Goal: Information Seeking & Learning: Learn about a topic

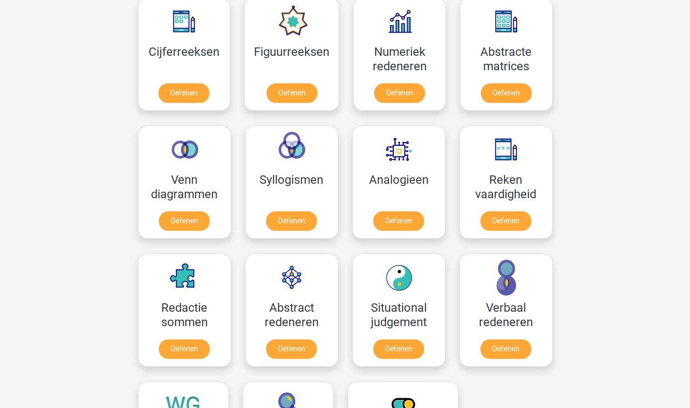
scroll to position [440, 0]
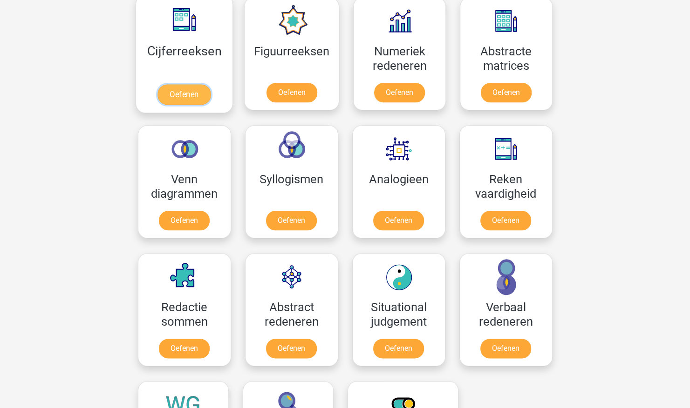
click at [205, 84] on link "Oefenen" at bounding box center [183, 94] width 53 height 20
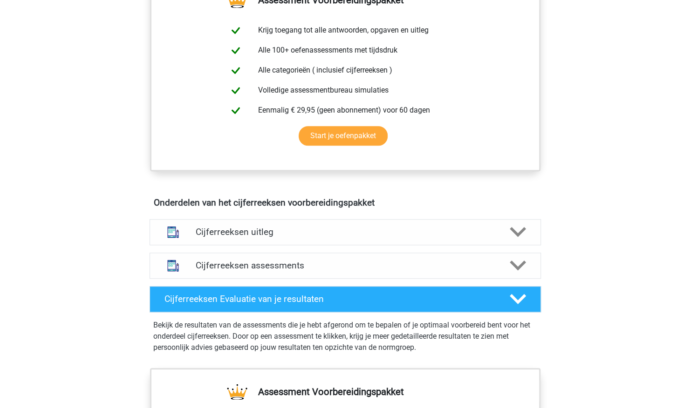
scroll to position [374, 0]
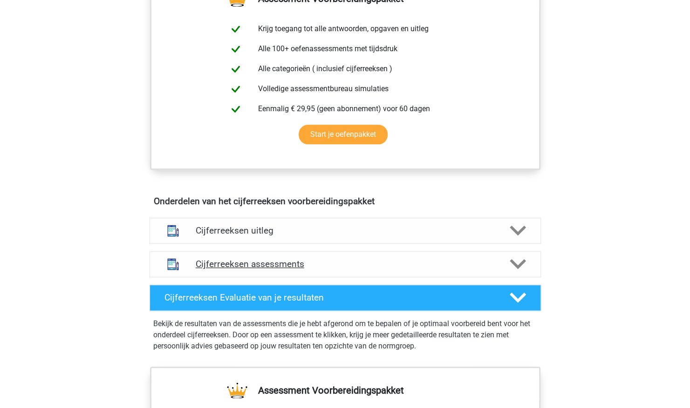
click at [506, 272] on div at bounding box center [516, 264] width 31 height 16
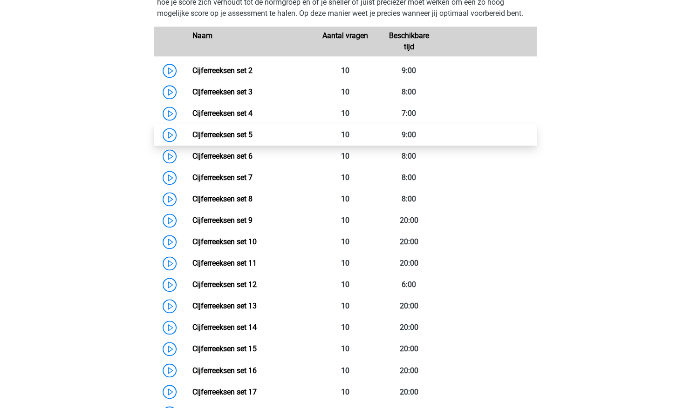
scroll to position [674, 0]
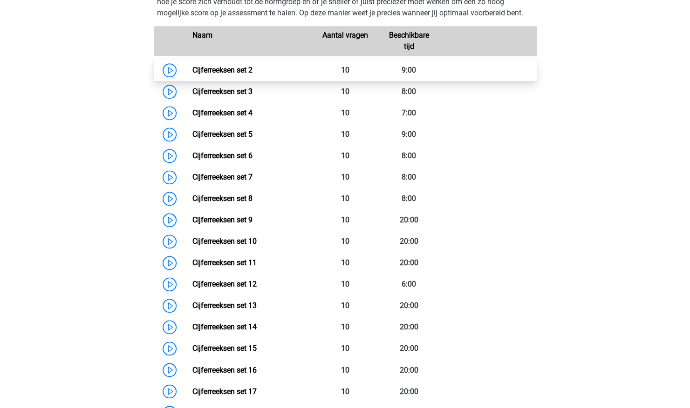
click at [238, 75] on link "Cijferreeksen set 2" at bounding box center [222, 70] width 60 height 9
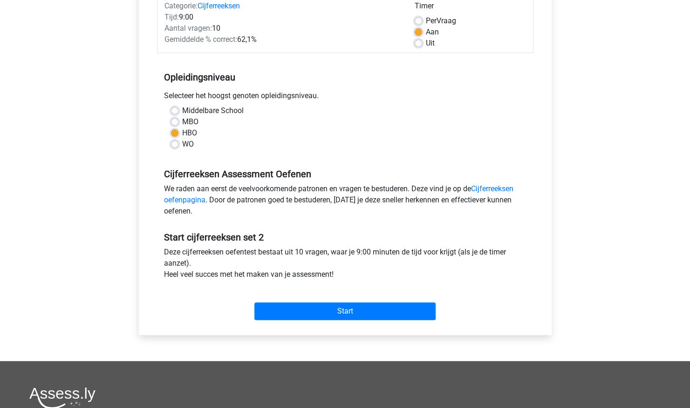
scroll to position [129, 0]
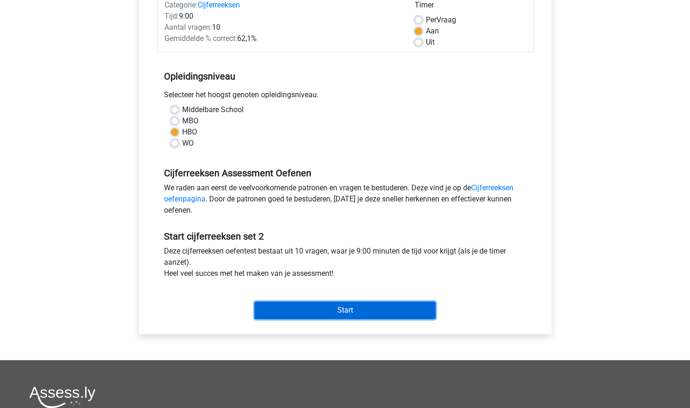
click at [313, 316] on input "Start" at bounding box center [344, 311] width 181 height 18
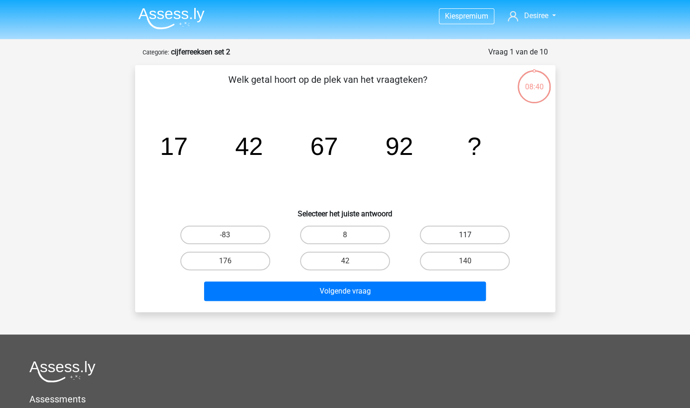
click at [465, 233] on label "117" at bounding box center [465, 235] width 90 height 19
click at [465, 235] on input "117" at bounding box center [468, 238] width 6 height 6
radio input "true"
click at [401, 290] on button "Volgende vraag" at bounding box center [345, 292] width 282 height 20
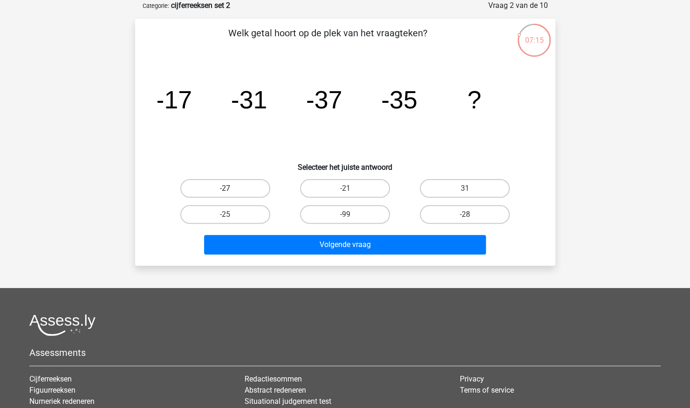
click at [242, 185] on label "-27" at bounding box center [225, 188] width 90 height 19
click at [231, 189] on input "-27" at bounding box center [228, 192] width 6 height 6
radio input "true"
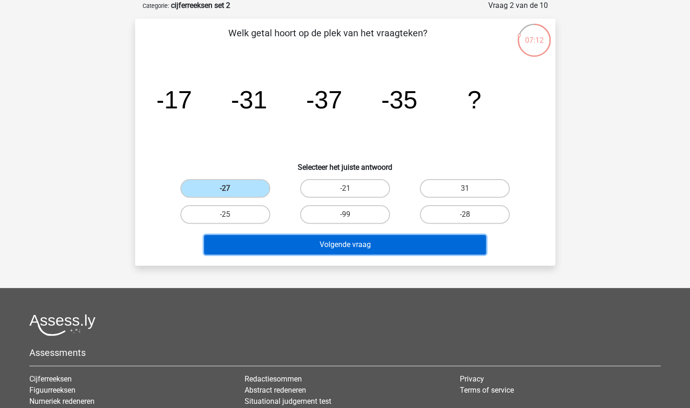
click at [258, 239] on button "Volgende vraag" at bounding box center [345, 245] width 282 height 20
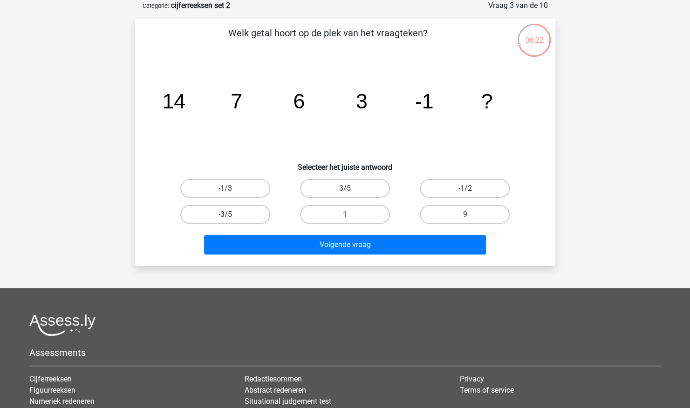
click at [253, 210] on label "-3/5" at bounding box center [225, 214] width 90 height 19
click at [231, 215] on input "-3/5" at bounding box center [228, 218] width 6 height 6
radio input "true"
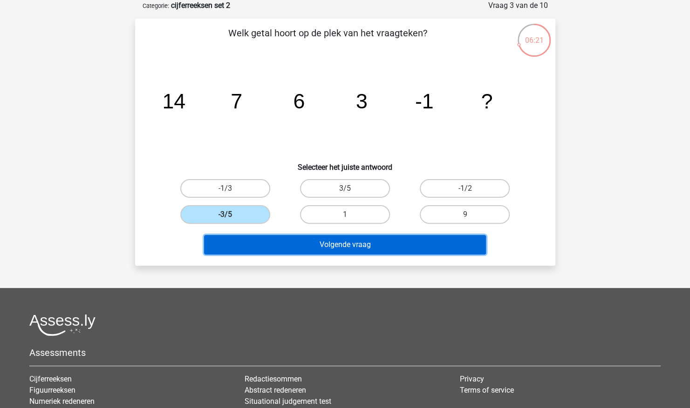
click at [307, 240] on button "Volgende vraag" at bounding box center [345, 245] width 282 height 20
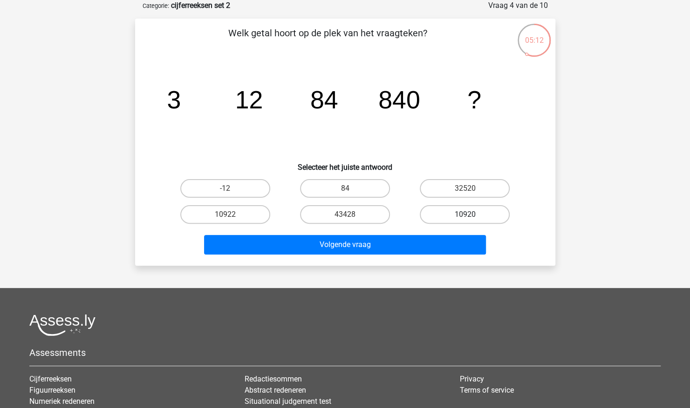
click at [452, 215] on label "10920" at bounding box center [465, 214] width 90 height 19
click at [465, 215] on input "10920" at bounding box center [468, 218] width 6 height 6
radio input "true"
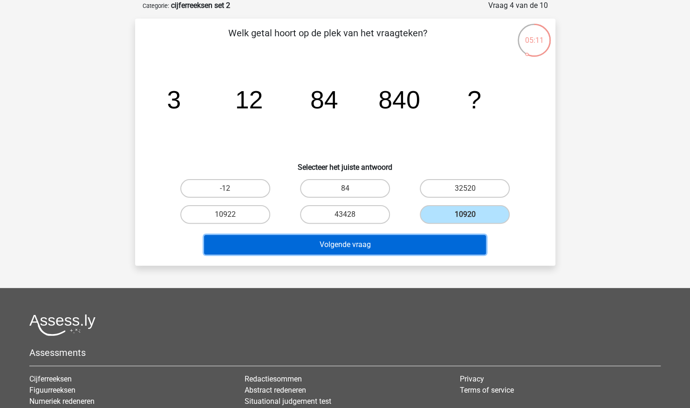
click at [433, 247] on button "Volgende vraag" at bounding box center [345, 245] width 282 height 20
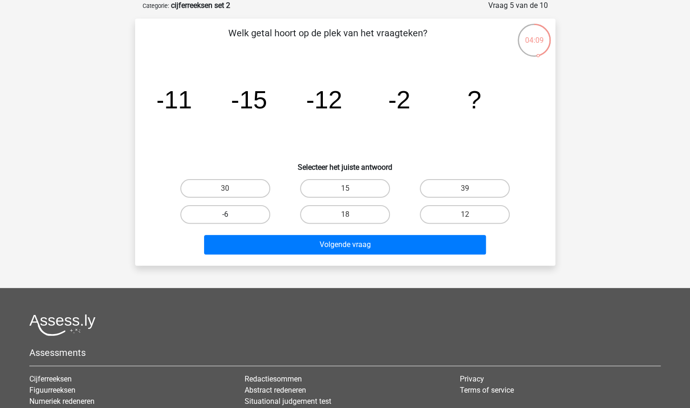
click at [236, 216] on label "-6" at bounding box center [225, 214] width 90 height 19
click at [231, 216] on input "-6" at bounding box center [228, 218] width 6 height 6
radio input "true"
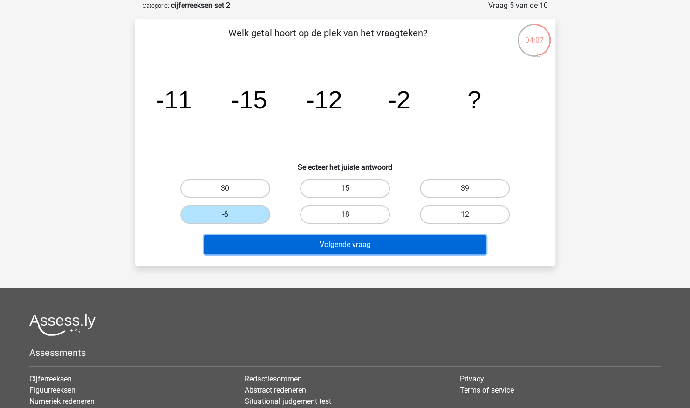
click at [315, 245] on button "Volgende vraag" at bounding box center [345, 245] width 282 height 20
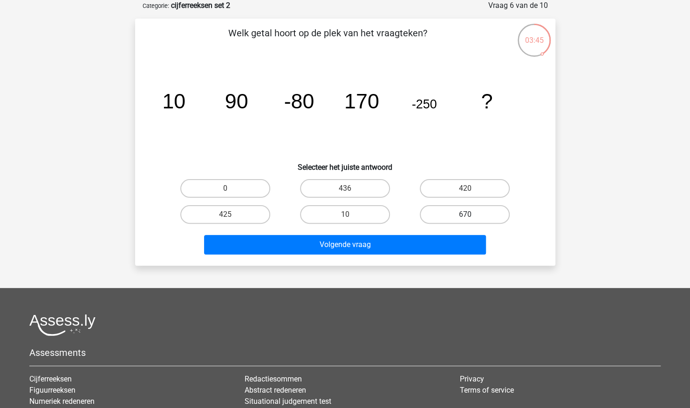
click at [424, 212] on label "670" at bounding box center [465, 214] width 90 height 19
click at [465, 215] on input "670" at bounding box center [468, 218] width 6 height 6
radio input "true"
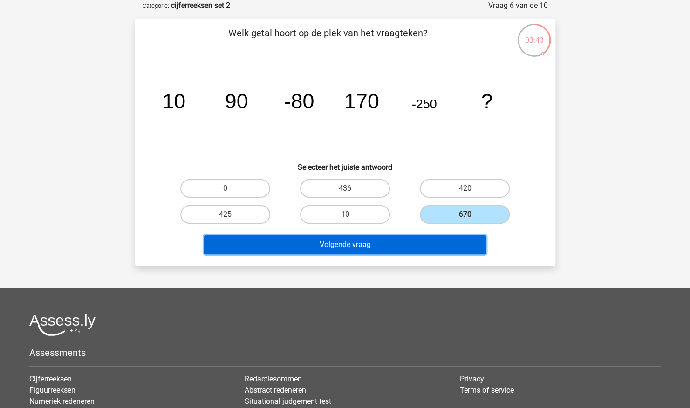
click at [407, 236] on button "Volgende vraag" at bounding box center [345, 245] width 282 height 20
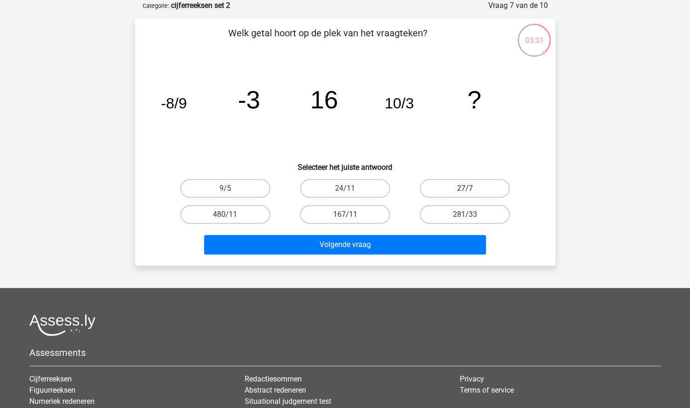
click at [454, 191] on label "27/7" at bounding box center [465, 188] width 90 height 19
click at [465, 191] on input "27/7" at bounding box center [468, 192] width 6 height 6
radio input "true"
click at [392, 231] on div "Volgende vraag" at bounding box center [345, 243] width 390 height 31
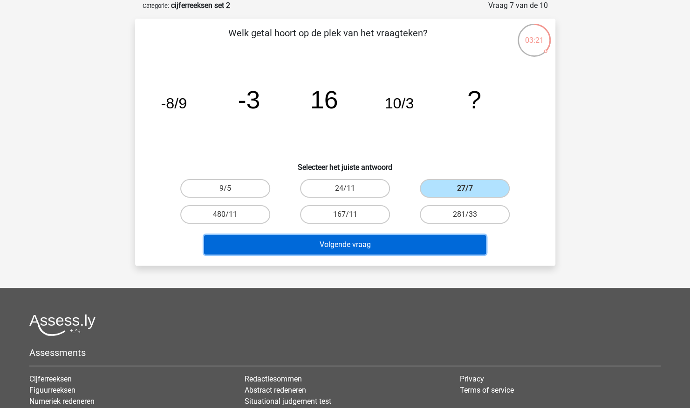
click at [349, 247] on button "Volgende vraag" at bounding box center [345, 245] width 282 height 20
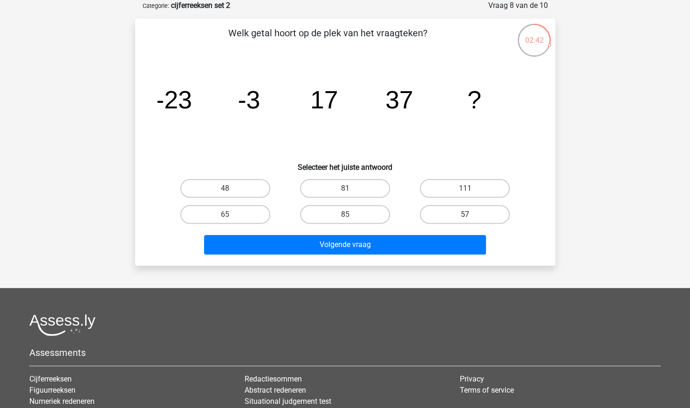
click at [444, 214] on label "57" at bounding box center [465, 214] width 90 height 19
click at [465, 215] on input "57" at bounding box center [468, 218] width 6 height 6
radio input "true"
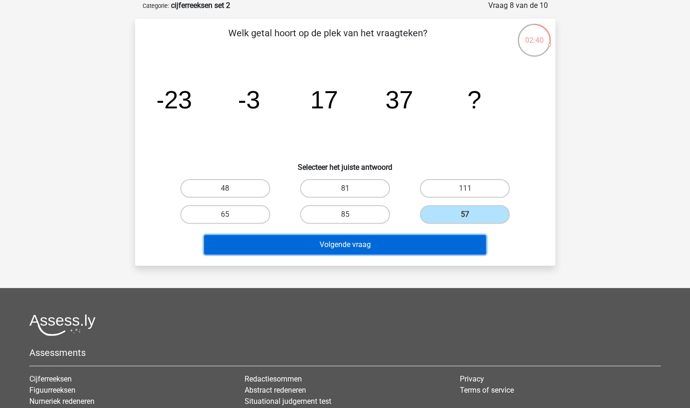
click at [405, 247] on button "Volgende vraag" at bounding box center [345, 245] width 282 height 20
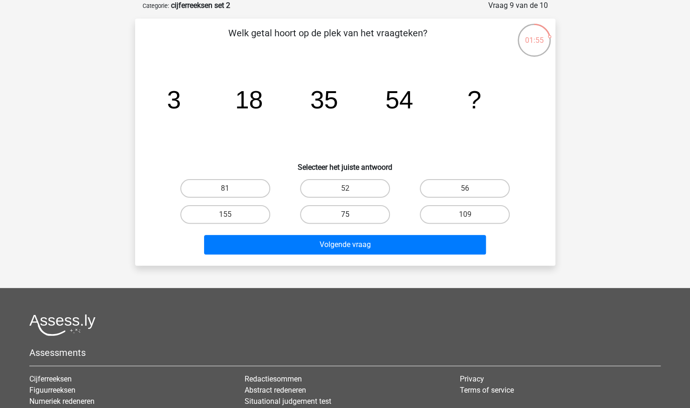
click at [327, 212] on label "75" at bounding box center [345, 214] width 90 height 19
click at [345, 215] on input "75" at bounding box center [348, 218] width 6 height 6
radio input "true"
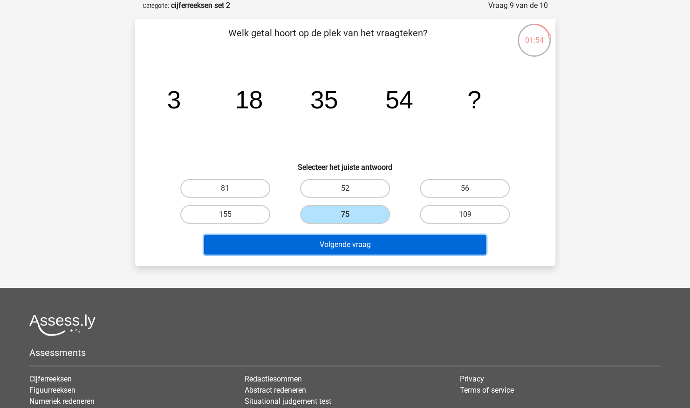
click at [332, 242] on button "Volgende vraag" at bounding box center [345, 245] width 282 height 20
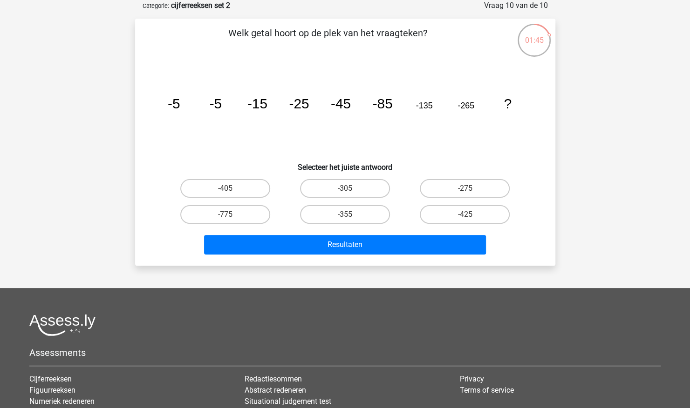
click at [205, 116] on icon "image/svg+xml -5 -5 -15 -25 -45 -85 -135 -265 ?" at bounding box center [344, 108] width 375 height 94
drag, startPoint x: 205, startPoint y: 116, endPoint x: 256, endPoint y: 122, distance: 51.6
click at [256, 122] on icon "image/svg+xml -5 -5 -15 -25 -45 -85 -135 -265 ?" at bounding box center [344, 108] width 375 height 94
click at [455, 217] on label "-425" at bounding box center [465, 214] width 90 height 19
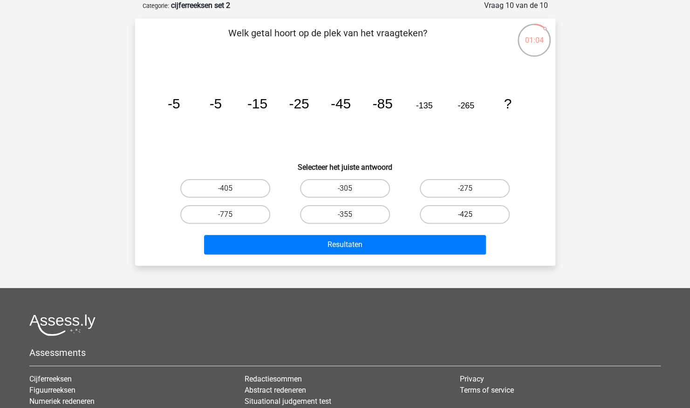
click at [465, 217] on input "-425" at bounding box center [468, 218] width 6 height 6
radio input "true"
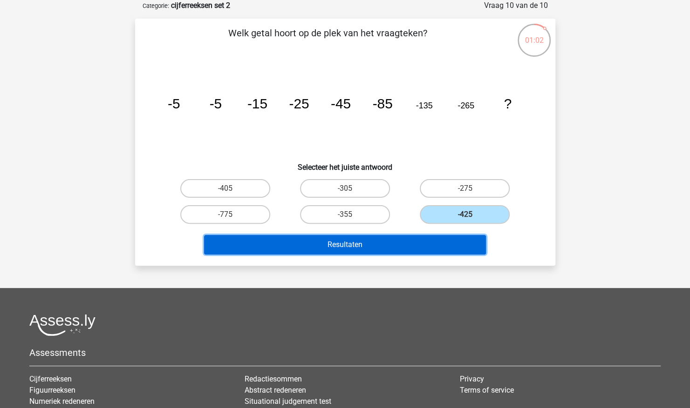
click at [401, 247] on button "Resultaten" at bounding box center [345, 245] width 282 height 20
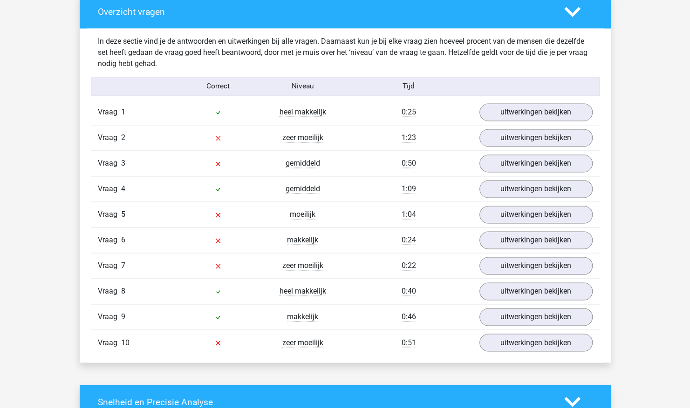
scroll to position [705, 0]
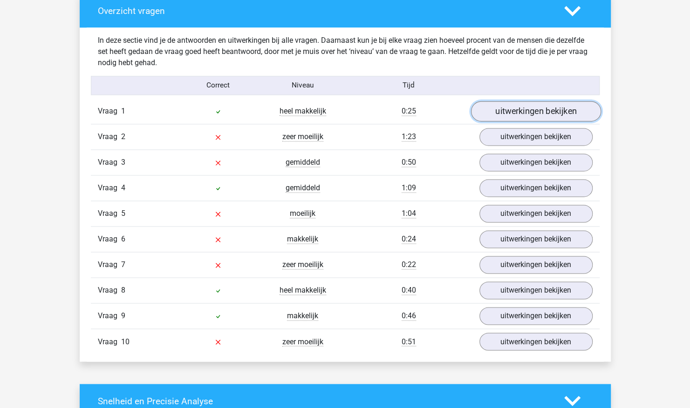
click at [518, 113] on link "uitwerkingen bekijken" at bounding box center [535, 112] width 130 height 20
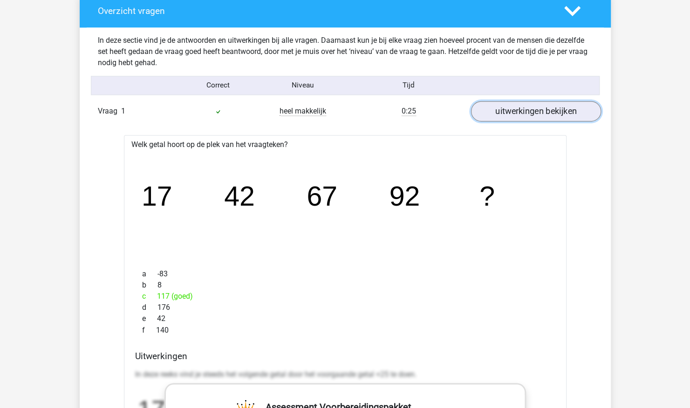
click at [516, 112] on link "uitwerkingen bekijken" at bounding box center [535, 112] width 130 height 20
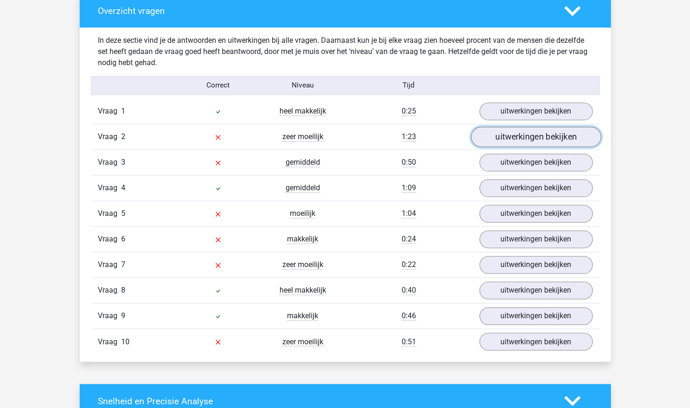
click at [517, 134] on link "uitwerkingen bekijken" at bounding box center [535, 137] width 130 height 20
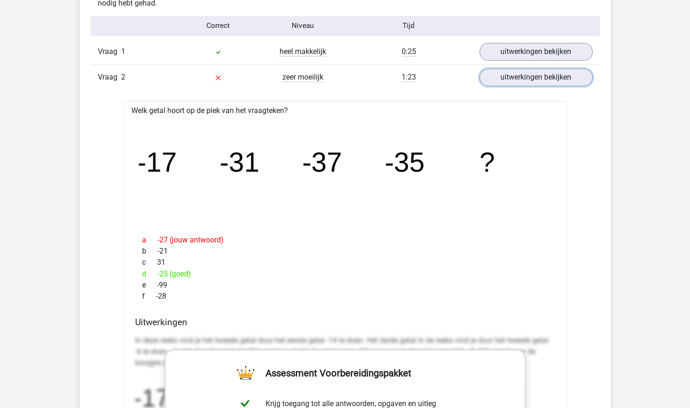
scroll to position [762, 0]
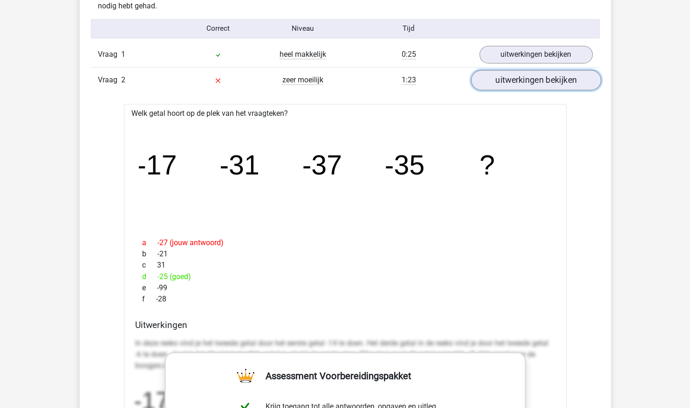
click at [538, 85] on link "uitwerkingen bekijken" at bounding box center [535, 80] width 130 height 20
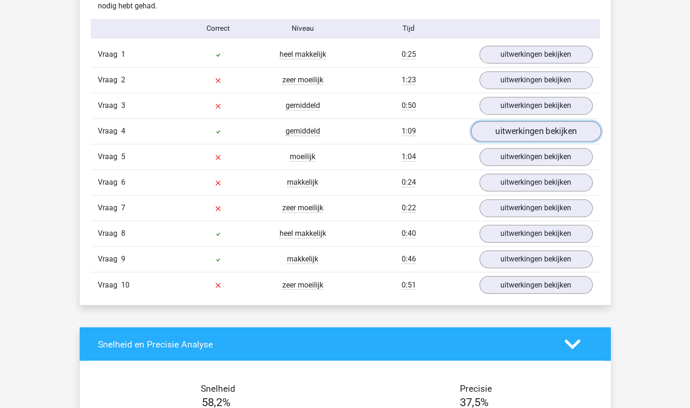
click at [533, 131] on link "uitwerkingen bekijken" at bounding box center [535, 132] width 130 height 20
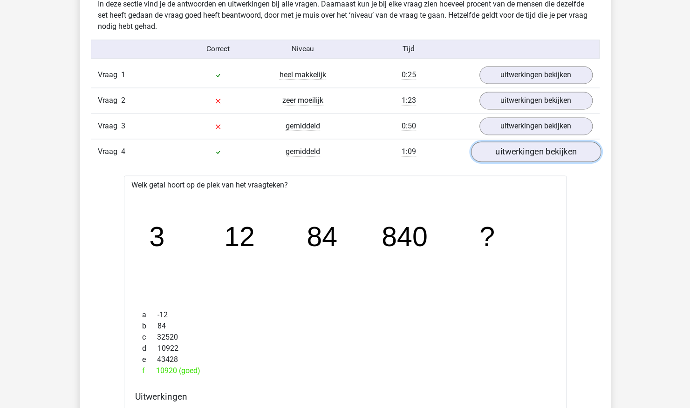
scroll to position [740, 0]
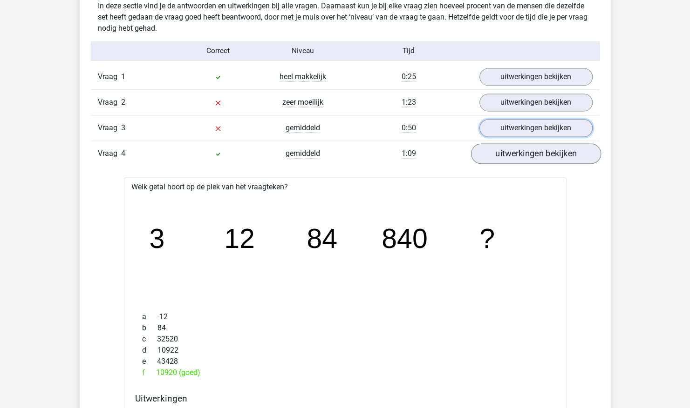
click at [533, 131] on link "uitwerkingen bekijken" at bounding box center [535, 128] width 113 height 18
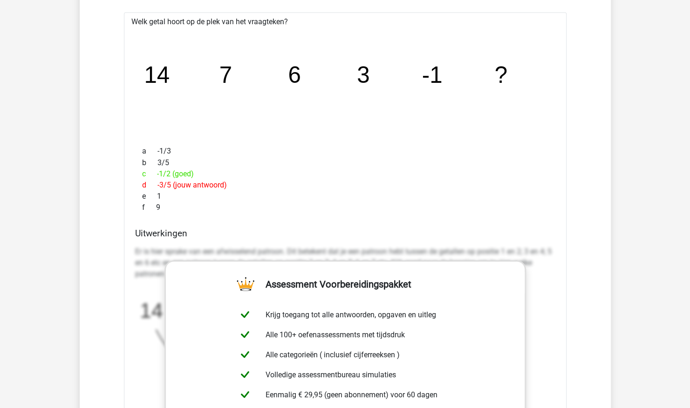
scroll to position [811, 0]
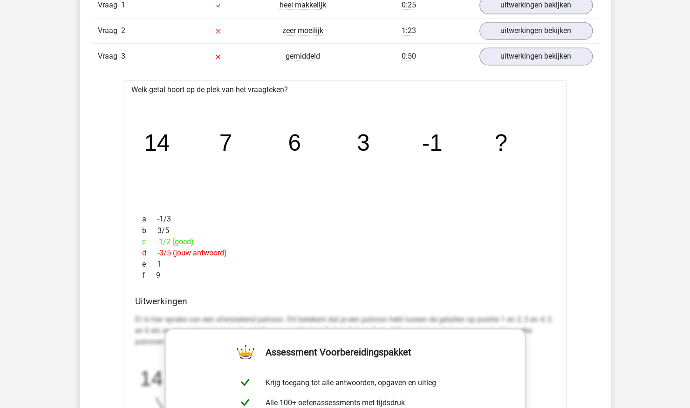
click at [539, 63] on div "Vraag 3 gemiddeld 0:50 uitwerkingen bekijken" at bounding box center [345, 56] width 509 height 26
click at [544, 58] on link "uitwerkingen bekijken" at bounding box center [535, 57] width 130 height 20
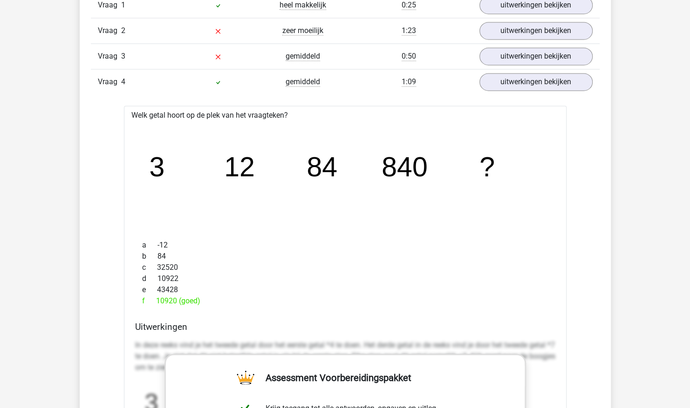
click at [537, 70] on div "Vraag 4 gemiddeld 1:09 uitwerkingen bekijken" at bounding box center [345, 82] width 509 height 26
click at [533, 76] on link "uitwerkingen bekijken" at bounding box center [535, 82] width 130 height 20
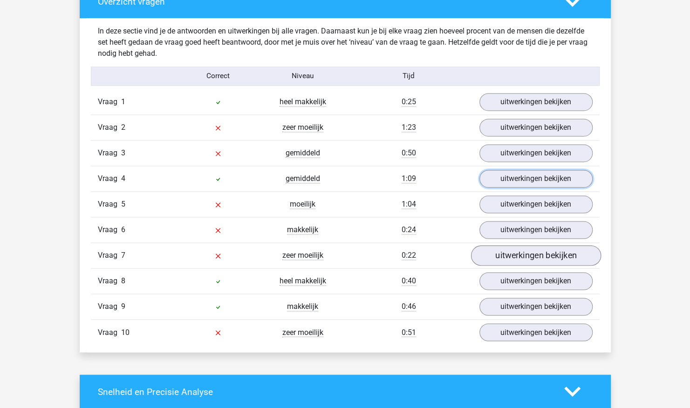
scroll to position [714, 0]
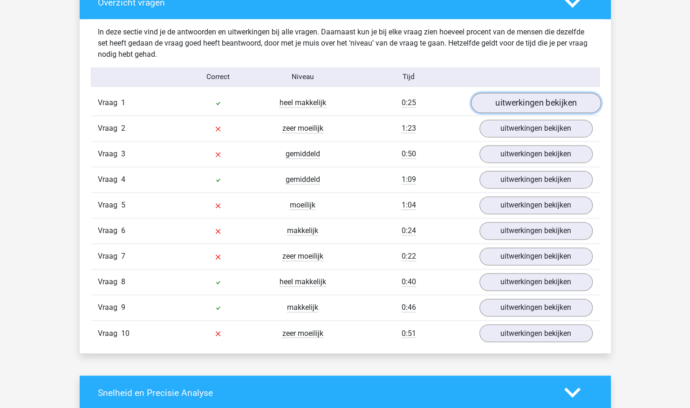
click at [532, 96] on link "uitwerkingen bekijken" at bounding box center [535, 103] width 130 height 20
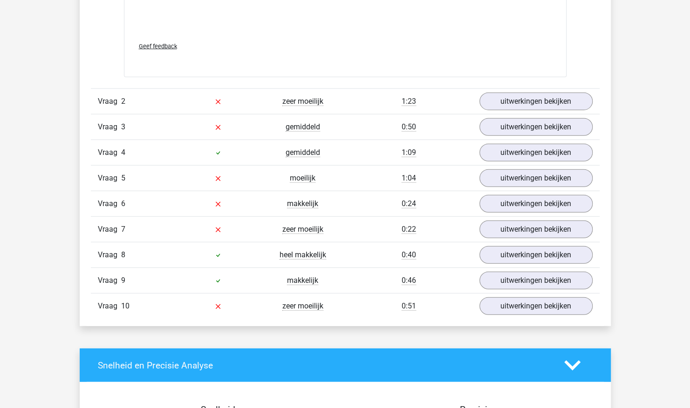
scroll to position [1315, 0]
click at [537, 98] on link "uitwerkingen bekijken" at bounding box center [535, 101] width 130 height 20
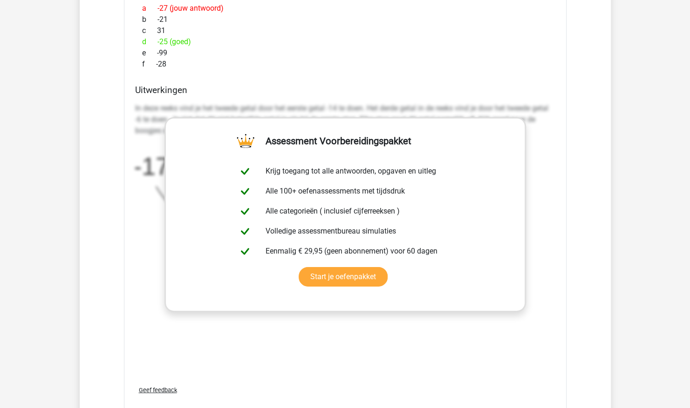
scroll to position [1572, 0]
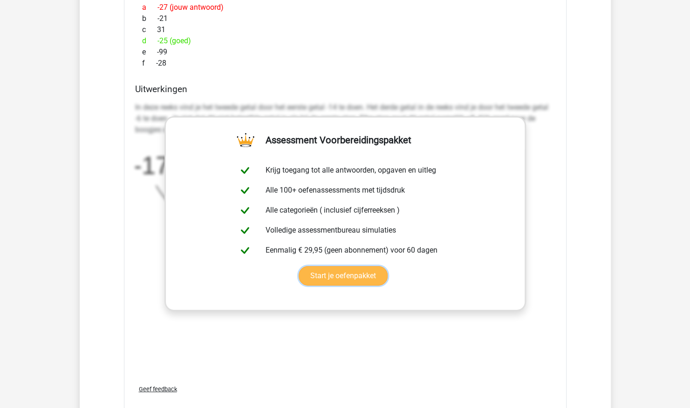
click at [387, 266] on link "Start je oefenpakket" at bounding box center [343, 276] width 89 height 20
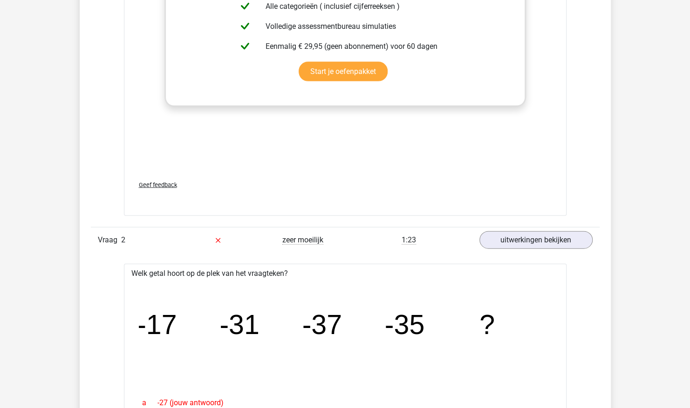
scroll to position [1176, 0]
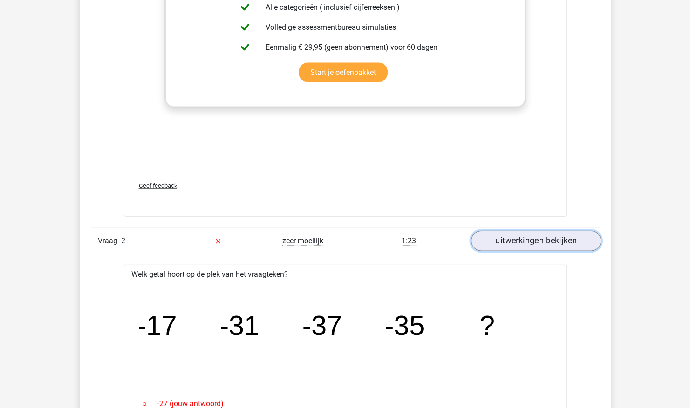
click at [503, 236] on link "uitwerkingen bekijken" at bounding box center [535, 241] width 130 height 20
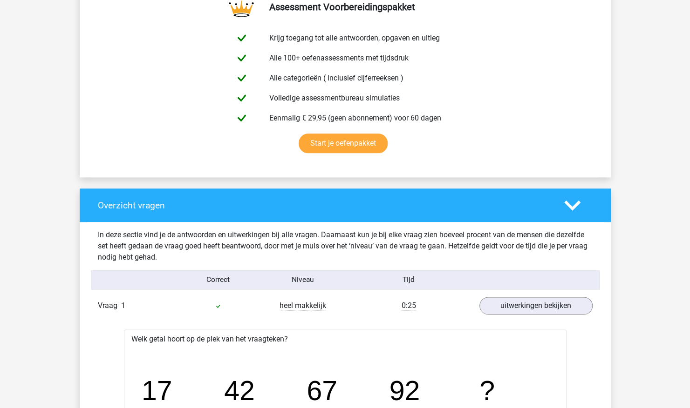
scroll to position [500, 0]
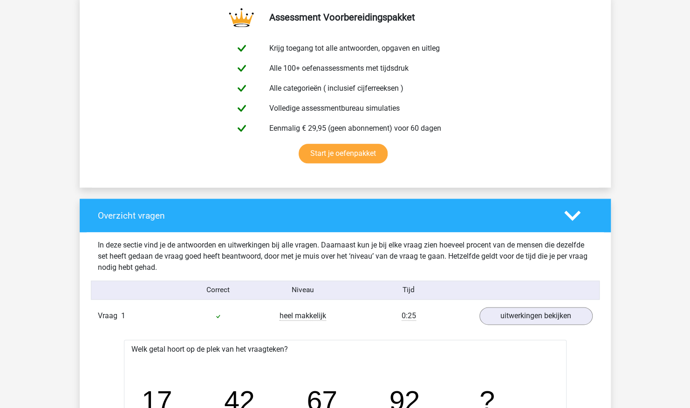
click at [527, 306] on div "Vraag 1 heel makkelijk 0:25 uitwerkingen bekijken" at bounding box center [345, 316] width 509 height 25
click at [527, 313] on link "uitwerkingen bekijken" at bounding box center [535, 316] width 130 height 20
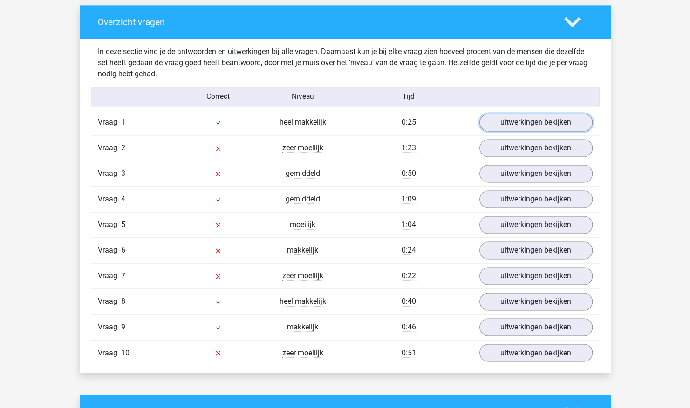
scroll to position [695, 0]
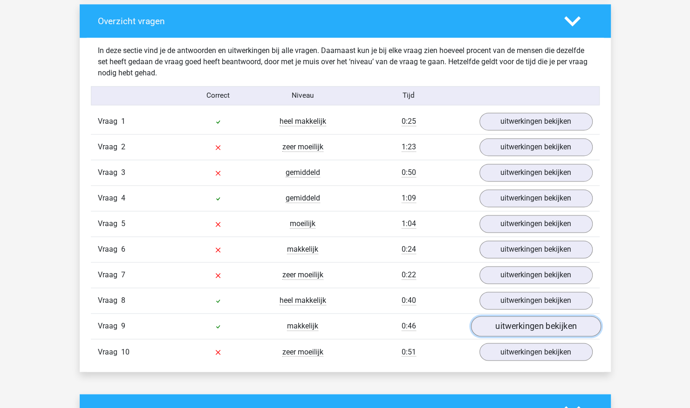
click at [508, 318] on link "uitwerkingen bekijken" at bounding box center [535, 327] width 130 height 20
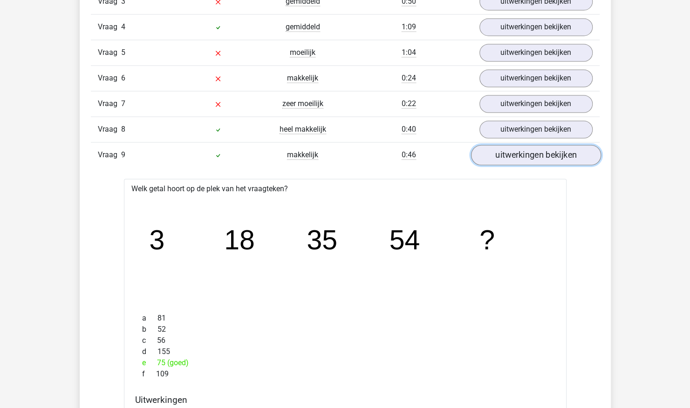
scroll to position [1011, 0]
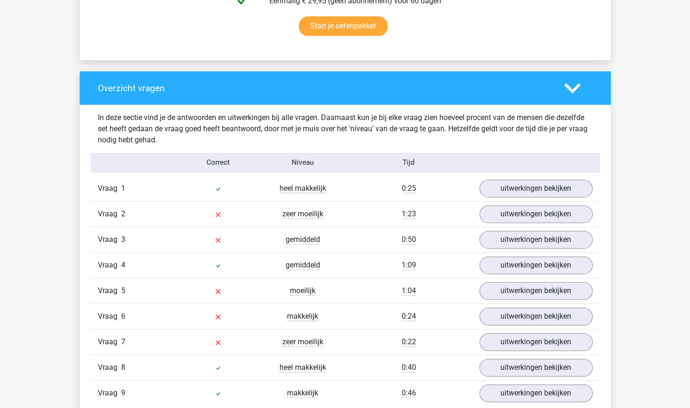
scroll to position [627, 0]
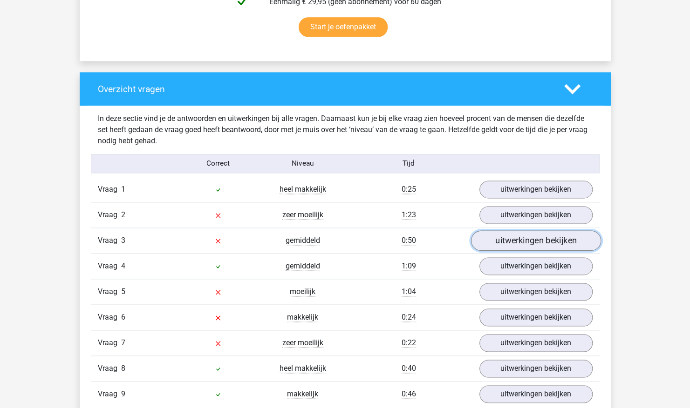
click at [492, 237] on link "uitwerkingen bekijken" at bounding box center [535, 241] width 130 height 20
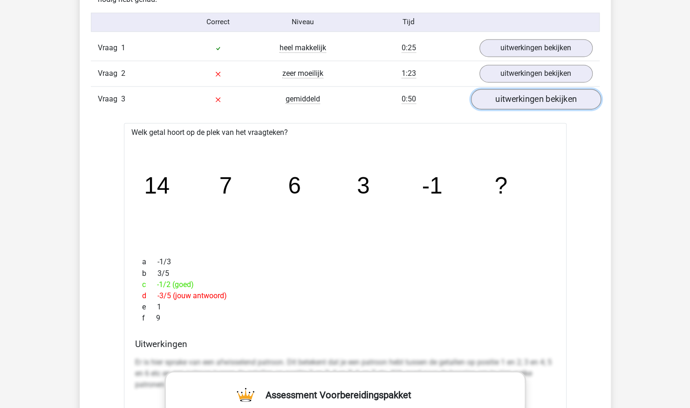
scroll to position [768, 0]
click at [195, 151] on icon "image/svg+xml 14 7 6 3 -1 ?" at bounding box center [345, 193] width 413 height 103
click at [335, 155] on icon "image/svg+xml 14 7 6 3 -1 ?" at bounding box center [345, 193] width 413 height 103
click at [406, 156] on icon "image/svg+xml 14 7 6 3 -1 ?" at bounding box center [345, 193] width 413 height 103
click at [470, 156] on icon "image/svg+xml 14 7 6 3 -1 ?" at bounding box center [345, 193] width 413 height 103
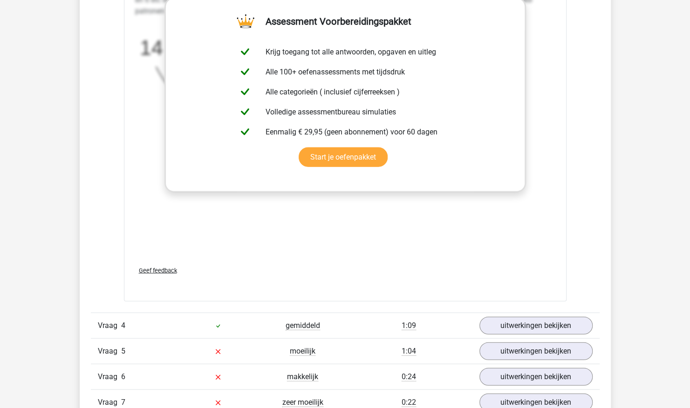
scroll to position [1142, 0]
click at [527, 341] on link "uitwerkingen bekijken" at bounding box center [535, 351] width 130 height 20
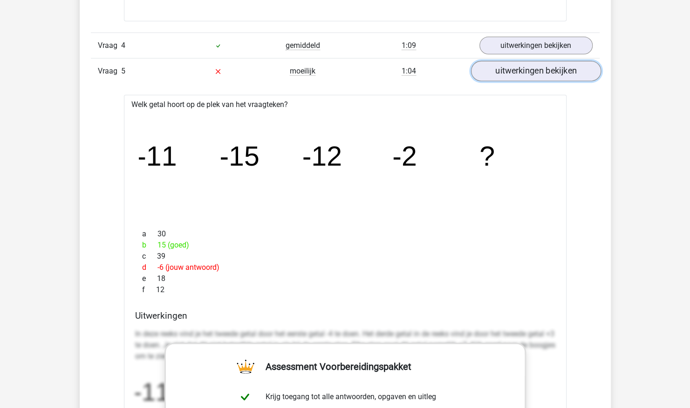
scroll to position [1426, 0]
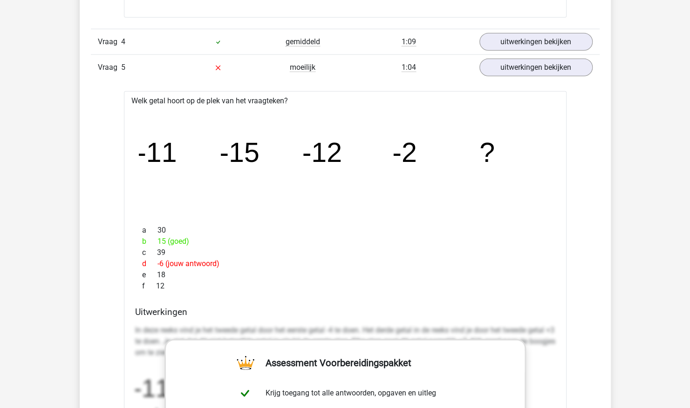
click at [221, 176] on icon "image/svg+xml -11 -15 -12 -2 ?" at bounding box center [345, 161] width 413 height 103
click at [212, 185] on icon "image/svg+xml -11 -15 -12 -2 ?" at bounding box center [345, 161] width 413 height 103
click at [214, 185] on icon "image/svg+xml -11 -15 -12 -2 ?" at bounding box center [345, 161] width 413 height 103
click at [414, 158] on tspan "-2" at bounding box center [404, 152] width 25 height 31
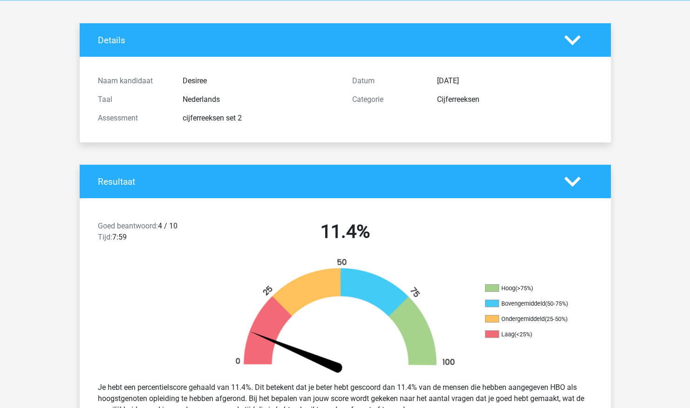
scroll to position [0, 0]
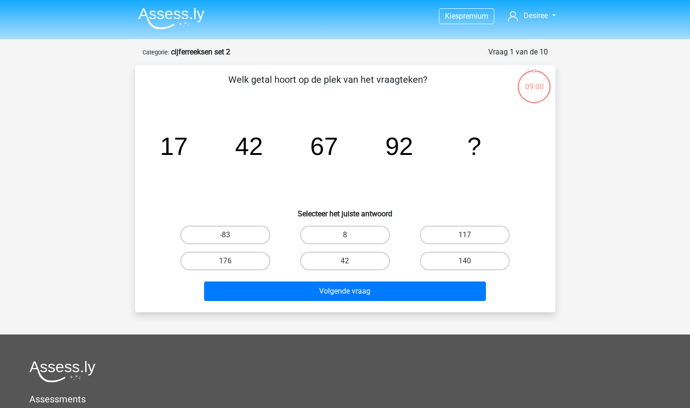
scroll to position [47, 0]
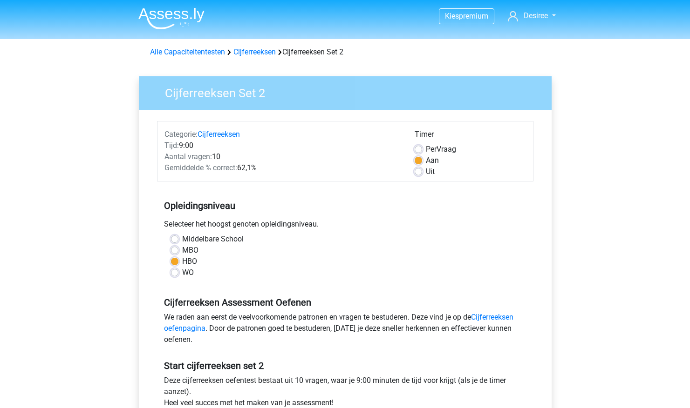
scroll to position [129, 0]
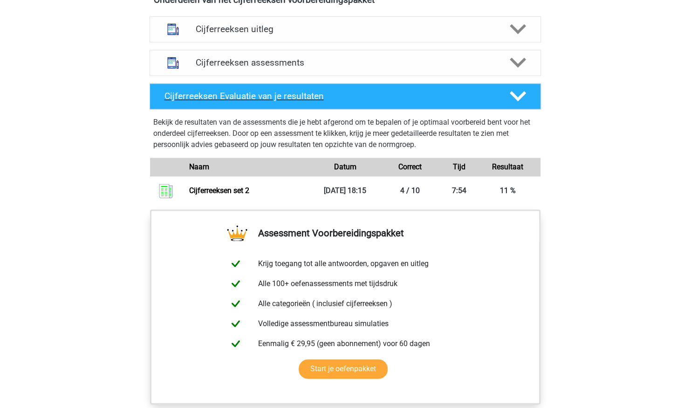
scroll to position [575, 0]
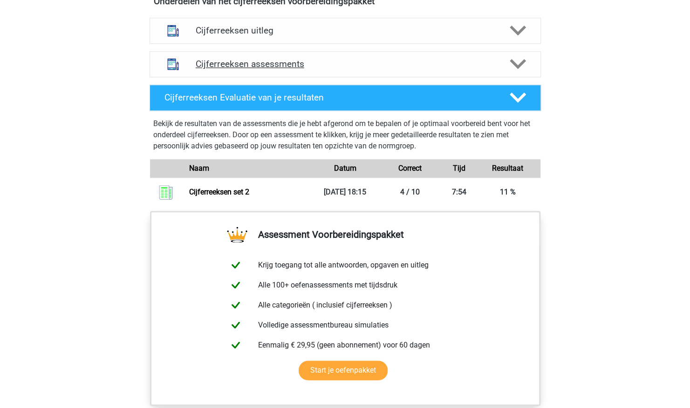
click at [514, 72] on icon at bounding box center [518, 64] width 16 height 16
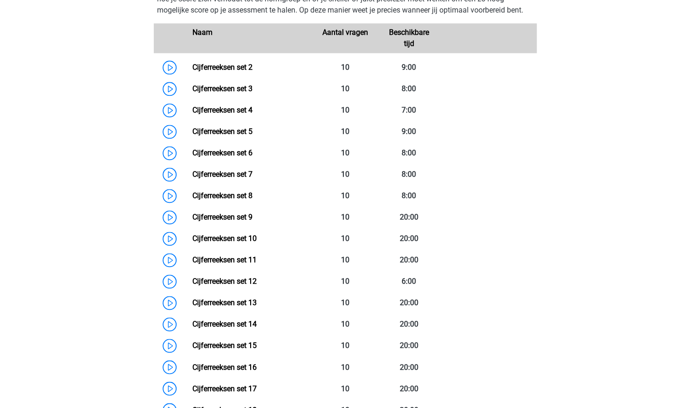
scroll to position [673, 0]
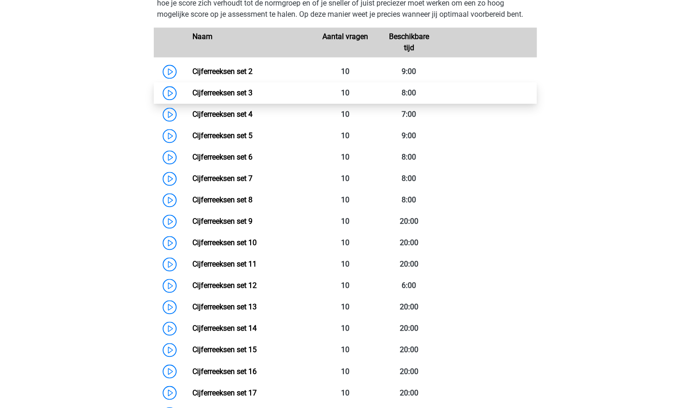
click at [243, 97] on link "Cijferreeksen set 3" at bounding box center [222, 92] width 60 height 9
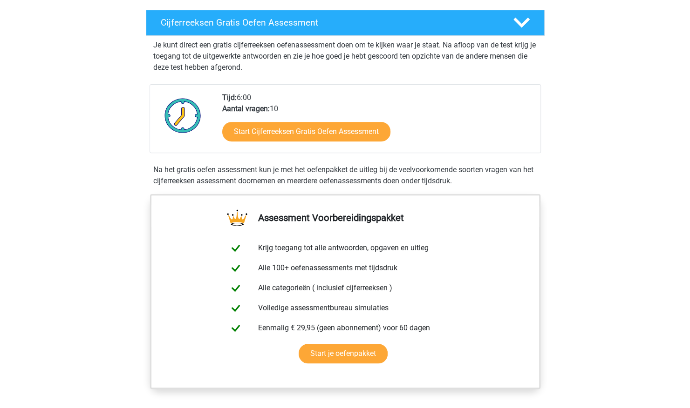
scroll to position [156, 0]
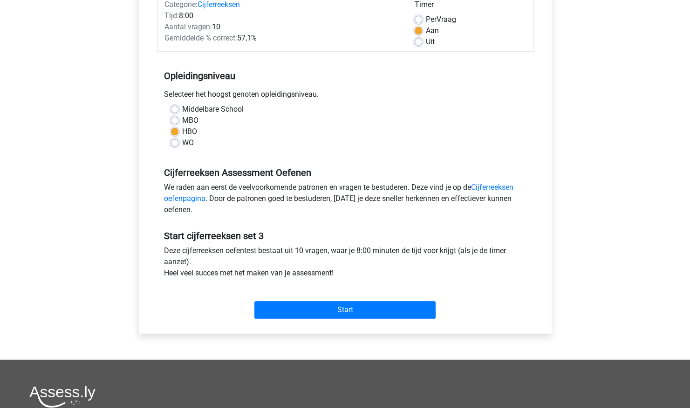
scroll to position [130, 0]
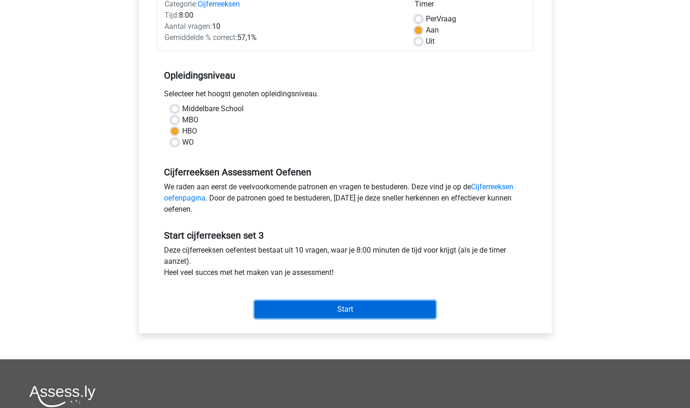
click at [316, 306] on input "Start" at bounding box center [344, 310] width 181 height 18
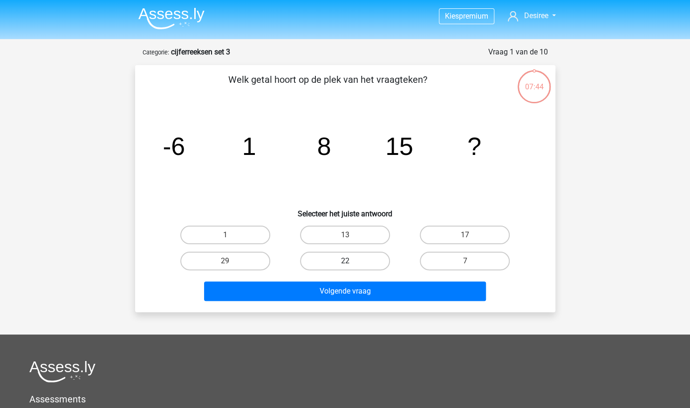
click at [344, 260] on label "22" at bounding box center [345, 261] width 90 height 19
click at [345, 261] on input "22" at bounding box center [348, 264] width 6 height 6
radio input "true"
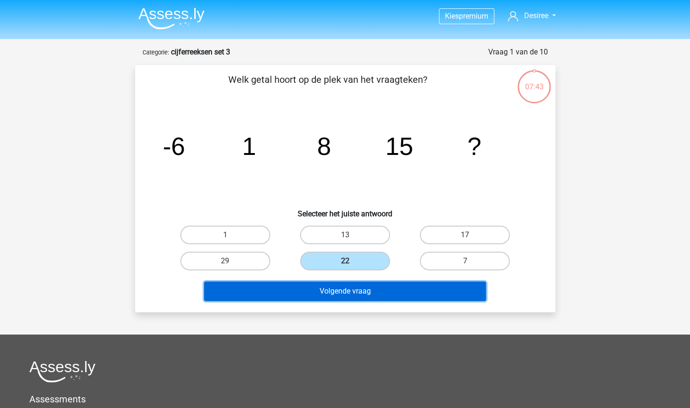
click at [351, 292] on button "Volgende vraag" at bounding box center [345, 292] width 282 height 20
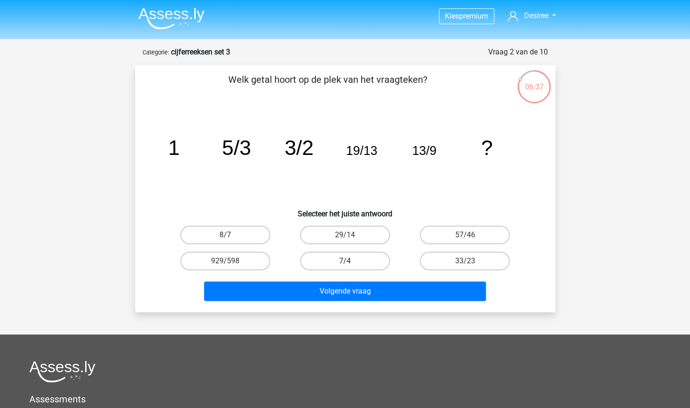
click at [342, 259] on label "7/4" at bounding box center [345, 261] width 90 height 19
click at [345, 261] on input "7/4" at bounding box center [348, 264] width 6 height 6
radio input "true"
click at [258, 228] on label "8/7" at bounding box center [225, 235] width 90 height 19
click at [231, 235] on input "8/7" at bounding box center [228, 238] width 6 height 6
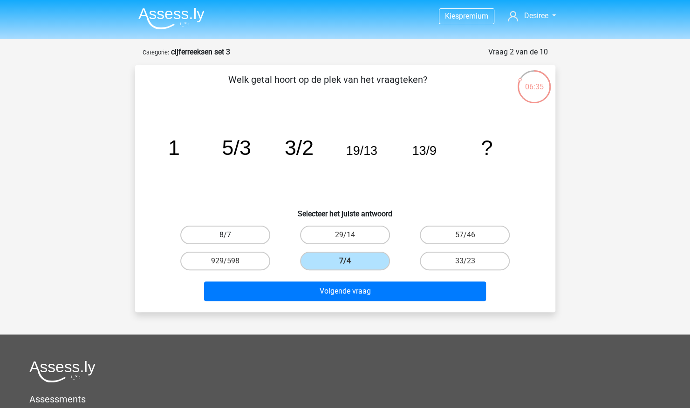
radio input "true"
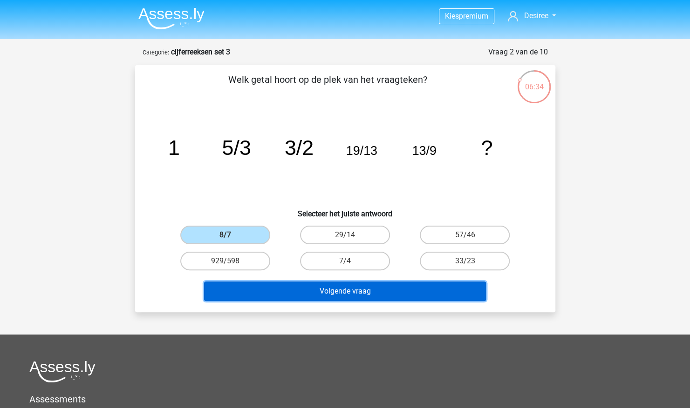
click at [320, 283] on button "Volgende vraag" at bounding box center [345, 292] width 282 height 20
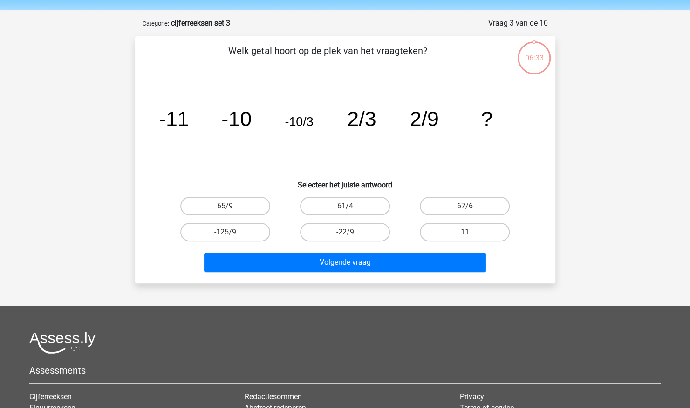
scroll to position [47, 0]
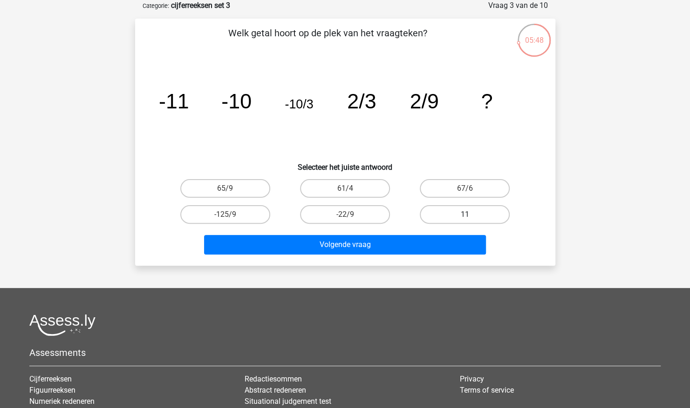
click at [458, 207] on label "11" at bounding box center [465, 214] width 90 height 19
click at [465, 215] on input "11" at bounding box center [468, 218] width 6 height 6
radio input "true"
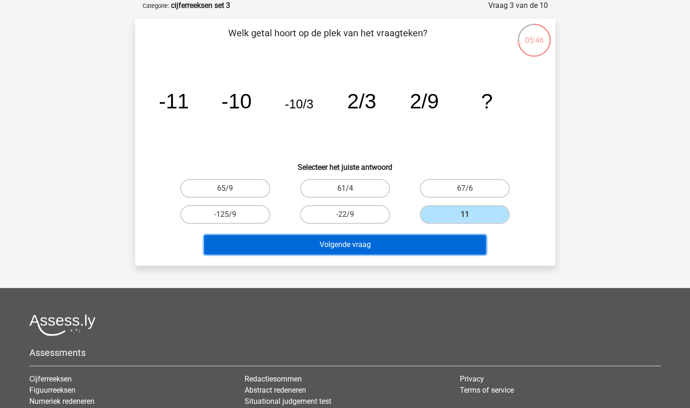
click at [428, 235] on button "Volgende vraag" at bounding box center [345, 245] width 282 height 20
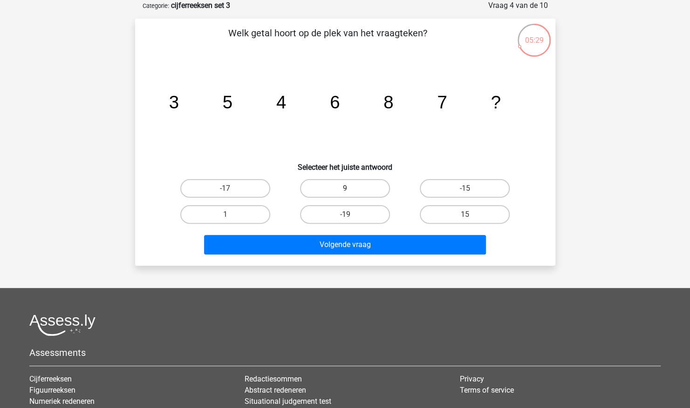
click at [351, 181] on label "9" at bounding box center [345, 188] width 90 height 19
click at [351, 189] on input "9" at bounding box center [348, 192] width 6 height 6
radio input "true"
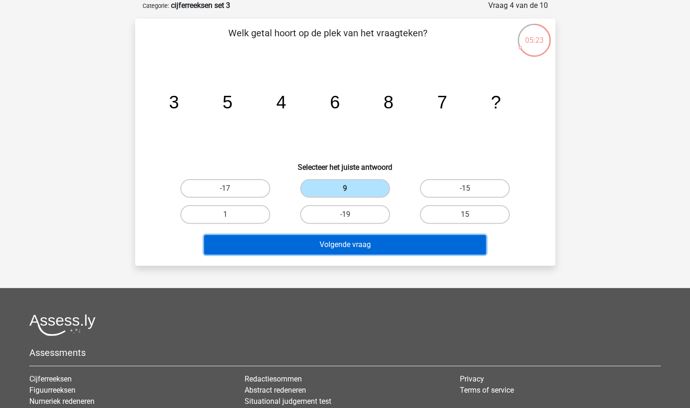
click at [298, 241] on button "Volgende vraag" at bounding box center [345, 245] width 282 height 20
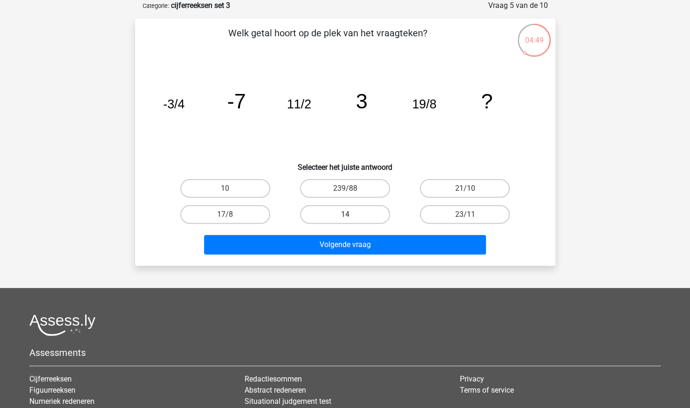
click at [354, 207] on label "14" at bounding box center [345, 214] width 90 height 19
click at [351, 215] on input "14" at bounding box center [348, 218] width 6 height 6
radio input "true"
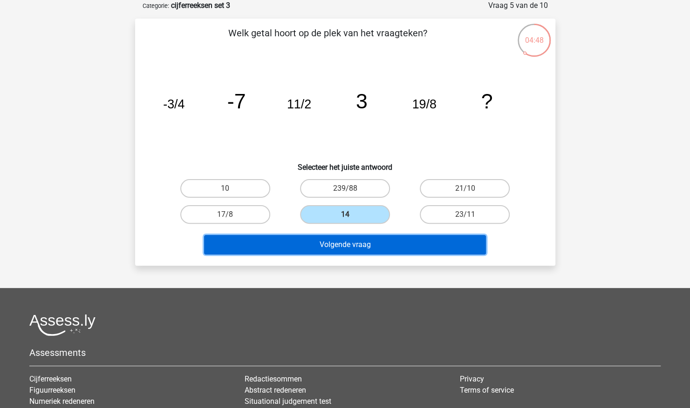
click at [371, 243] on button "Volgende vraag" at bounding box center [345, 245] width 282 height 20
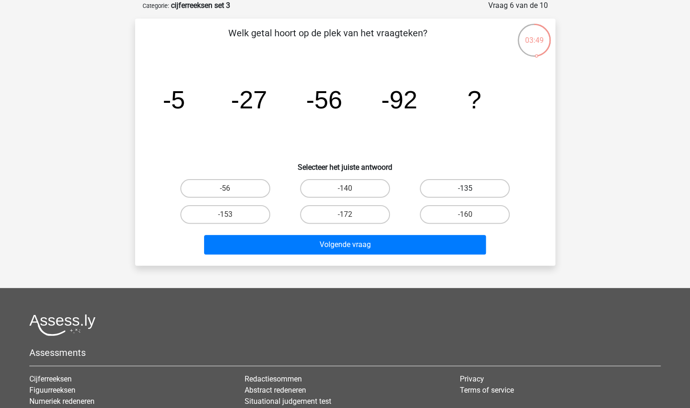
click at [471, 183] on label "-135" at bounding box center [465, 188] width 90 height 19
click at [471, 189] on input "-135" at bounding box center [468, 192] width 6 height 6
radio input "true"
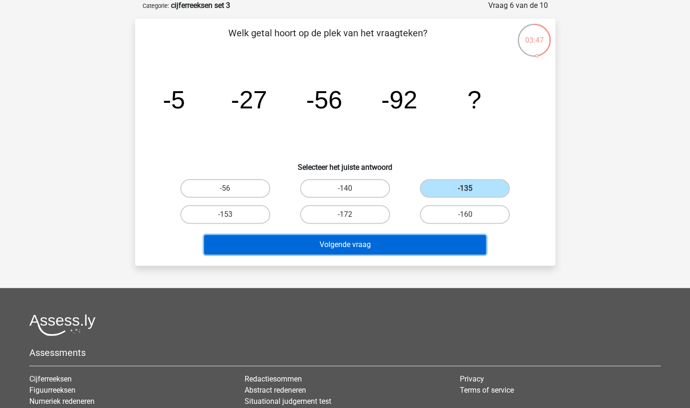
click at [371, 241] on button "Volgende vraag" at bounding box center [345, 245] width 282 height 20
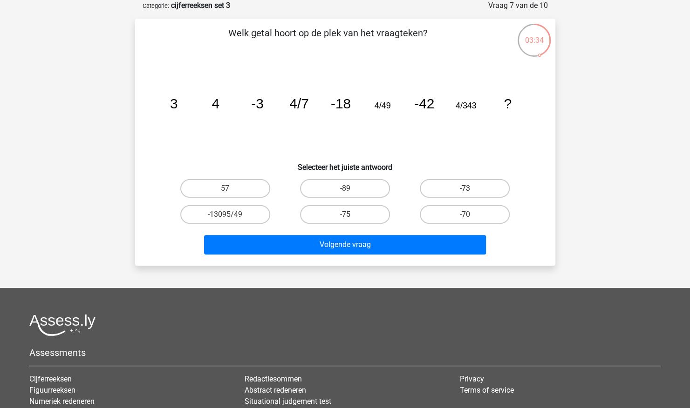
click at [450, 186] on label "-73" at bounding box center [465, 188] width 90 height 19
click at [465, 189] on input "-73" at bounding box center [468, 192] width 6 height 6
radio input "true"
click at [449, 206] on label "-70" at bounding box center [465, 214] width 90 height 19
click at [465, 215] on input "-70" at bounding box center [468, 218] width 6 height 6
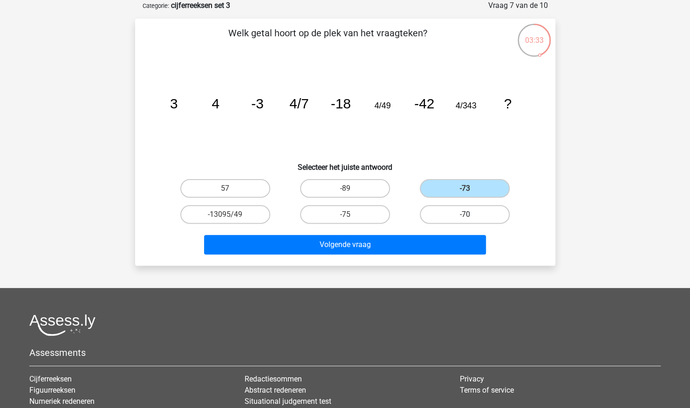
radio input "true"
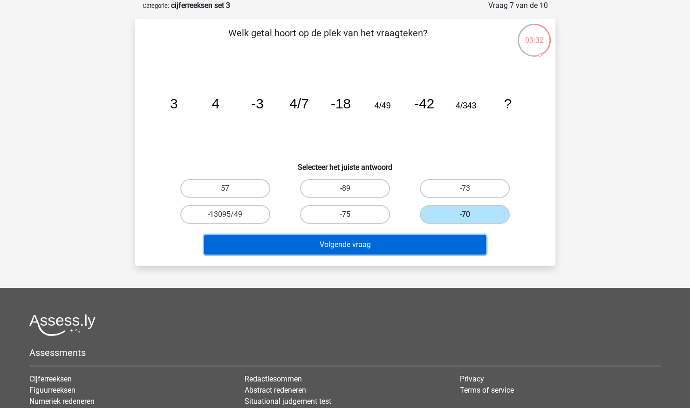
click at [387, 245] on button "Volgende vraag" at bounding box center [345, 245] width 282 height 20
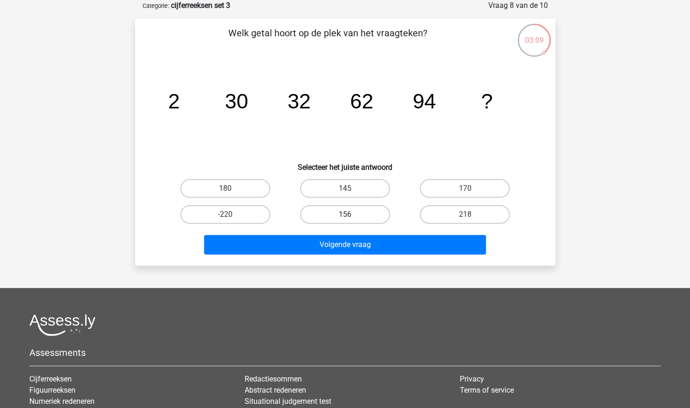
click at [367, 218] on label "156" at bounding box center [345, 214] width 90 height 19
click at [351, 218] on input "156" at bounding box center [348, 218] width 6 height 6
radio input "true"
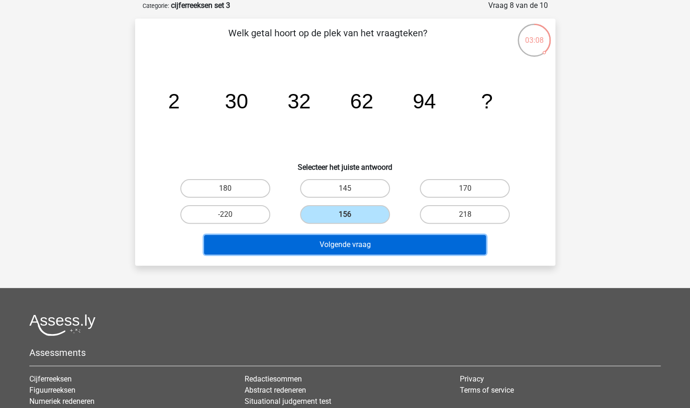
click at [366, 237] on button "Volgende vraag" at bounding box center [345, 245] width 282 height 20
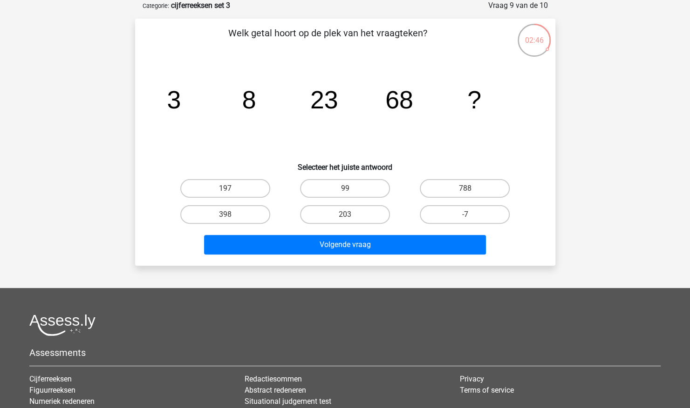
click at [266, 97] on icon "image/svg+xml 3 8 23 68 ?" at bounding box center [344, 108] width 375 height 94
click at [331, 187] on label "99" at bounding box center [345, 188] width 90 height 19
click at [345, 189] on input "99" at bounding box center [348, 192] width 6 height 6
radio input "true"
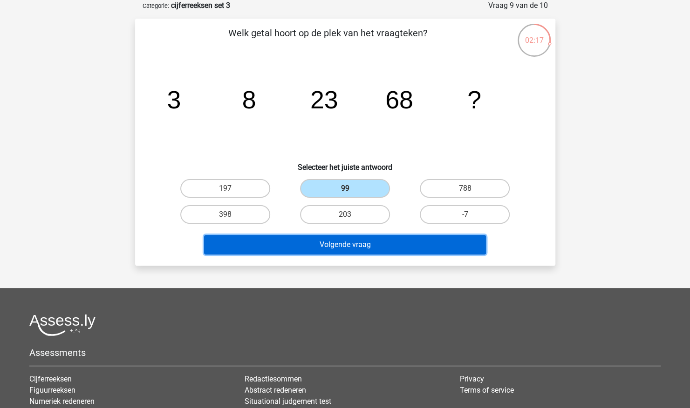
click at [319, 238] on button "Volgende vraag" at bounding box center [345, 245] width 282 height 20
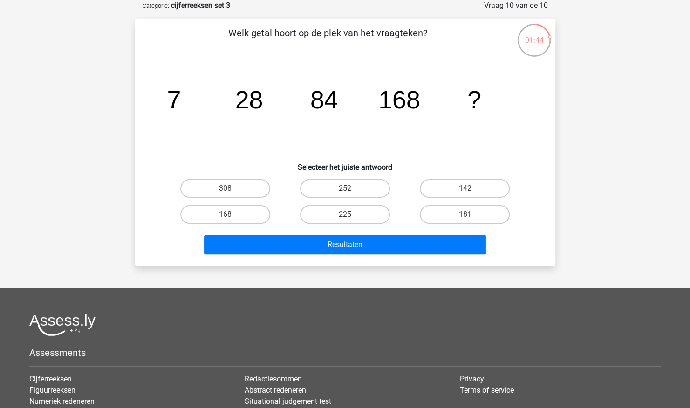
click at [287, 69] on icon "image/svg+xml 7 28 84 168 ?" at bounding box center [344, 108] width 375 height 94
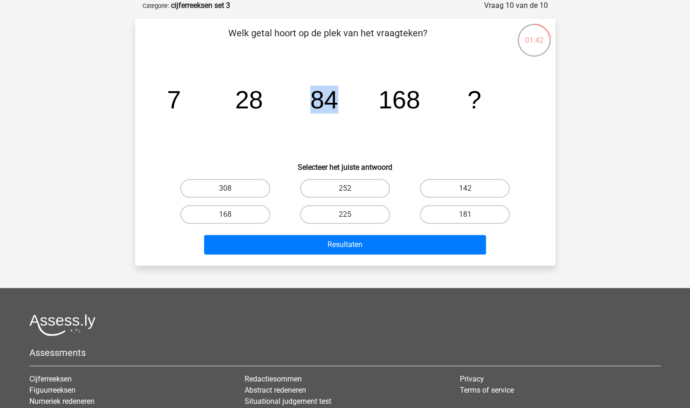
click at [287, 69] on icon "image/svg+xml 7 28 84 168 ?" at bounding box center [344, 108] width 375 height 94
click at [247, 182] on label "308" at bounding box center [225, 188] width 90 height 19
click at [231, 189] on input "308" at bounding box center [228, 192] width 6 height 6
radio input "true"
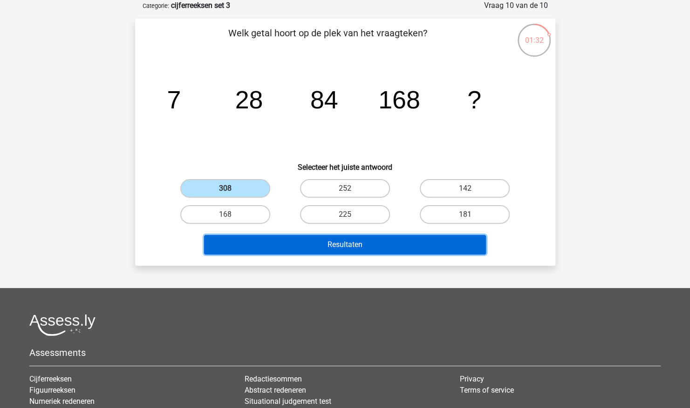
click at [299, 236] on button "Resultaten" at bounding box center [345, 245] width 282 height 20
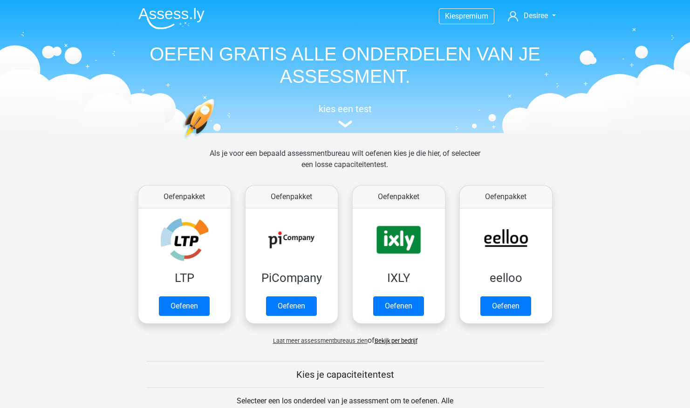
scroll to position [440, 0]
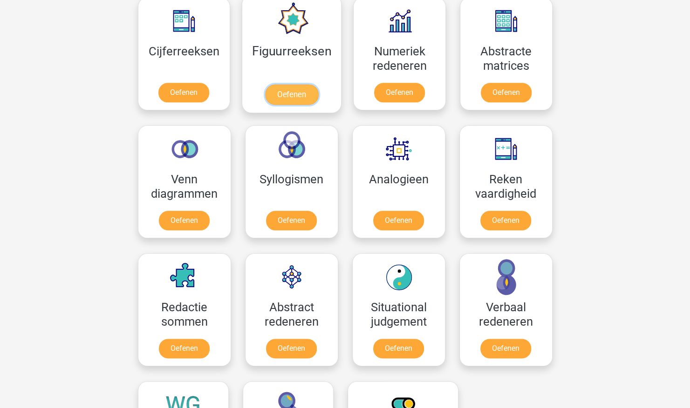
click at [274, 84] on link "Oefenen" at bounding box center [291, 94] width 53 height 20
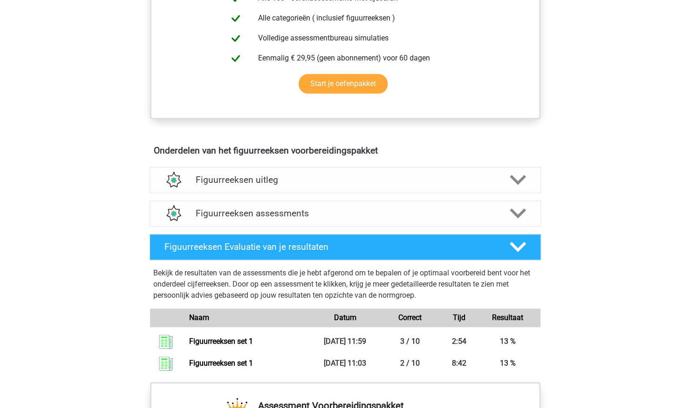
scroll to position [426, 0]
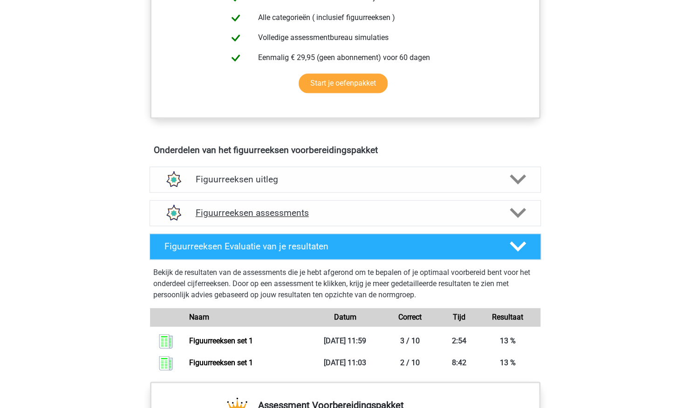
click at [507, 213] on div at bounding box center [516, 213] width 31 height 16
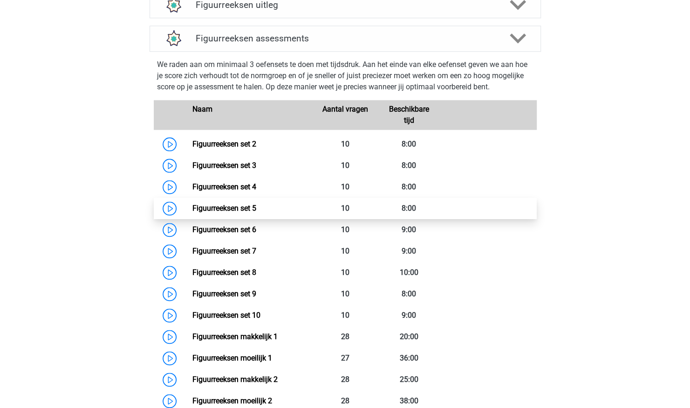
scroll to position [601, 0]
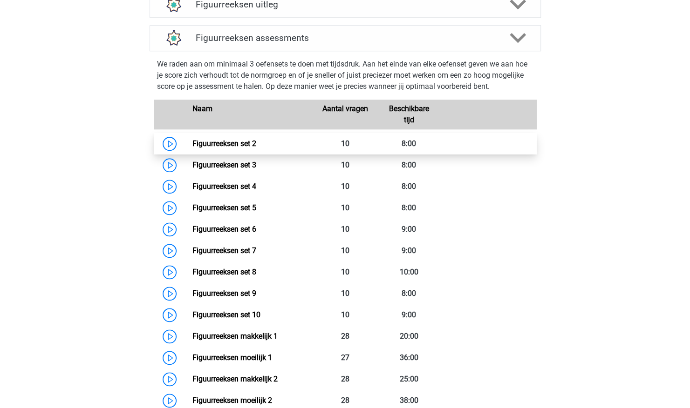
click at [244, 140] on link "Figuurreeksen set 2" at bounding box center [224, 143] width 64 height 9
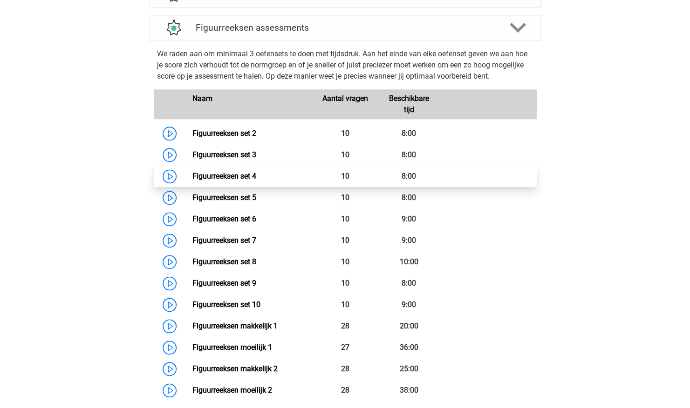
scroll to position [605, 0]
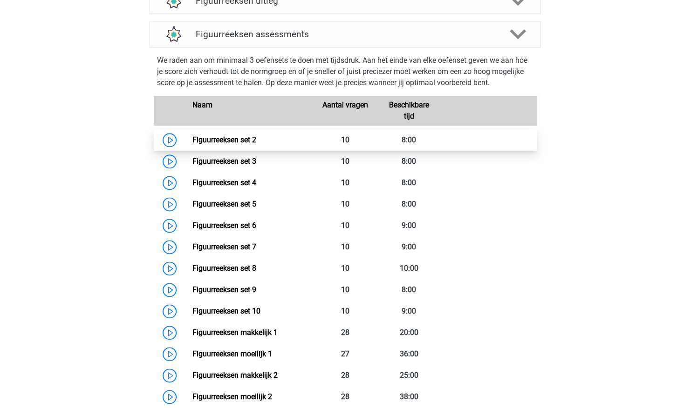
click at [226, 143] on link "Figuurreeksen set 2" at bounding box center [224, 140] width 64 height 9
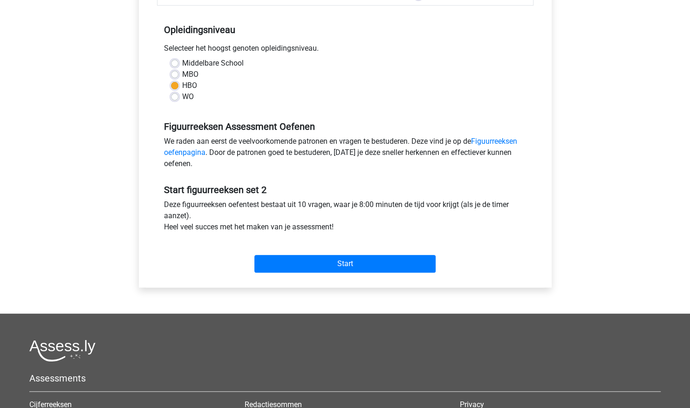
scroll to position [177, 0]
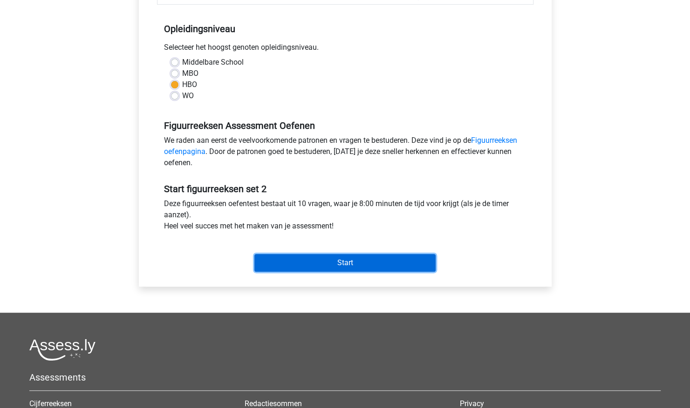
click at [329, 266] on input "Start" at bounding box center [344, 263] width 181 height 18
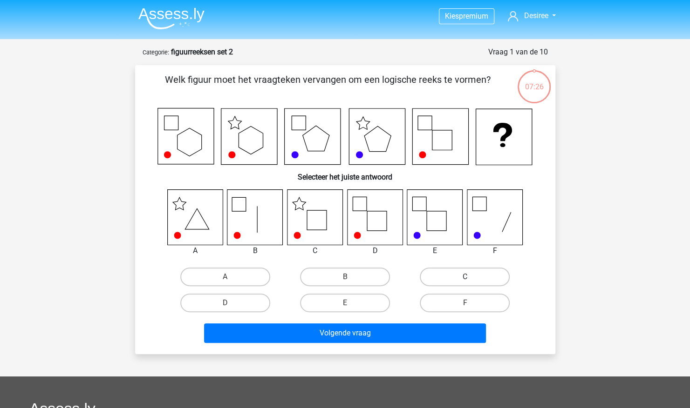
click at [448, 278] on label "C" at bounding box center [465, 277] width 90 height 19
click at [465, 278] on input "C" at bounding box center [468, 280] width 6 height 6
radio input "true"
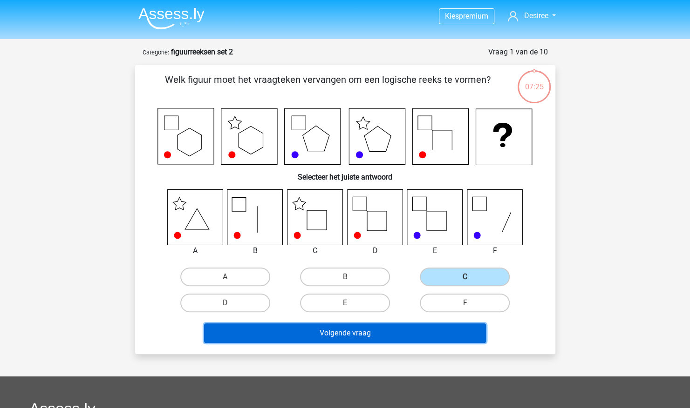
click at [373, 331] on button "Volgende vraag" at bounding box center [345, 334] width 282 height 20
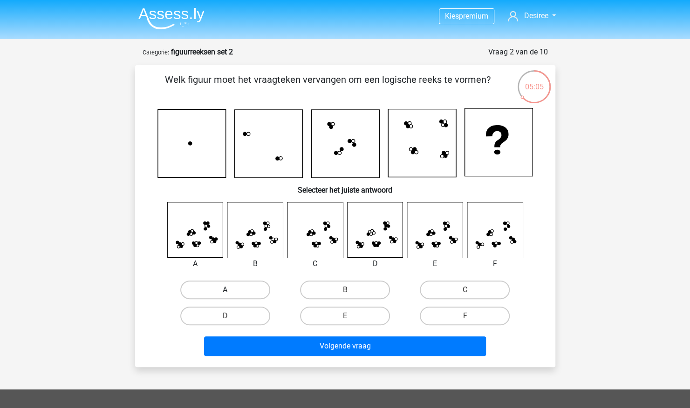
click at [232, 291] on label "A" at bounding box center [225, 290] width 90 height 19
click at [231, 291] on input "A" at bounding box center [228, 293] width 6 height 6
radio input "true"
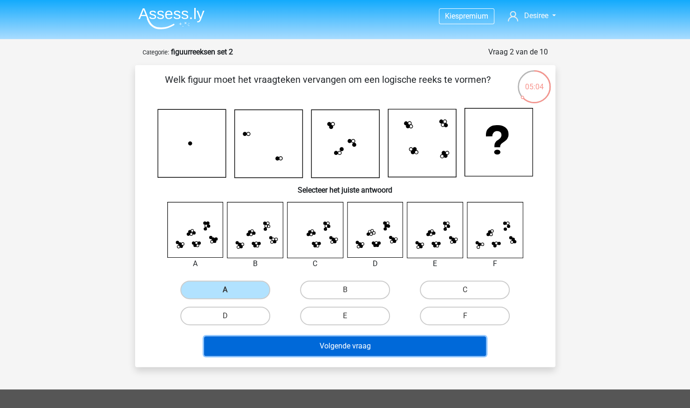
click at [283, 344] on button "Volgende vraag" at bounding box center [345, 347] width 282 height 20
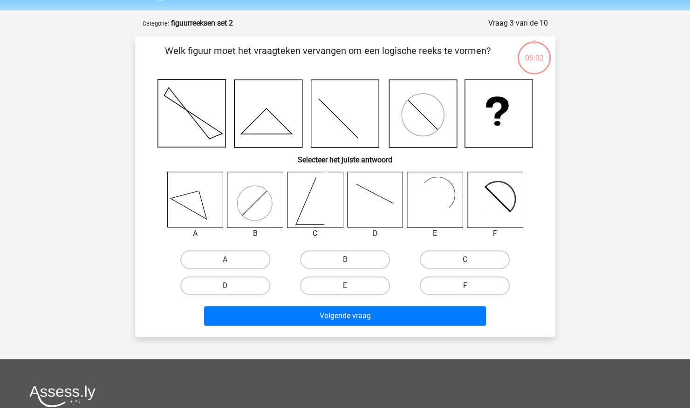
scroll to position [47, 0]
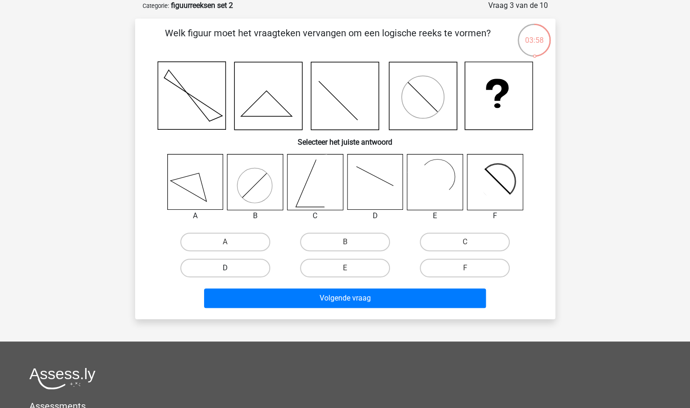
click at [249, 268] on label "D" at bounding box center [225, 268] width 90 height 19
click at [231, 268] on input "D" at bounding box center [228, 271] width 6 height 6
radio input "true"
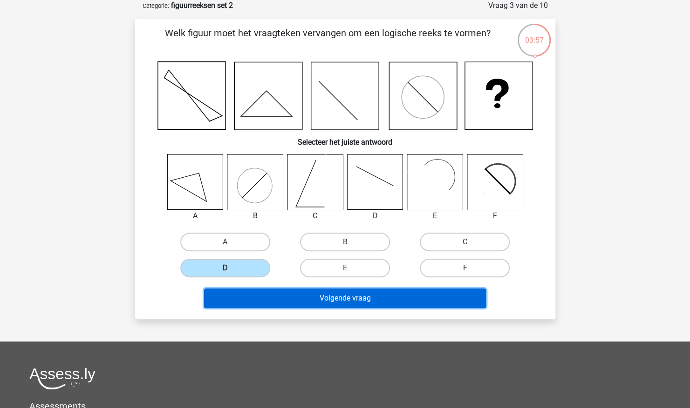
click at [272, 295] on button "Volgende vraag" at bounding box center [345, 299] width 282 height 20
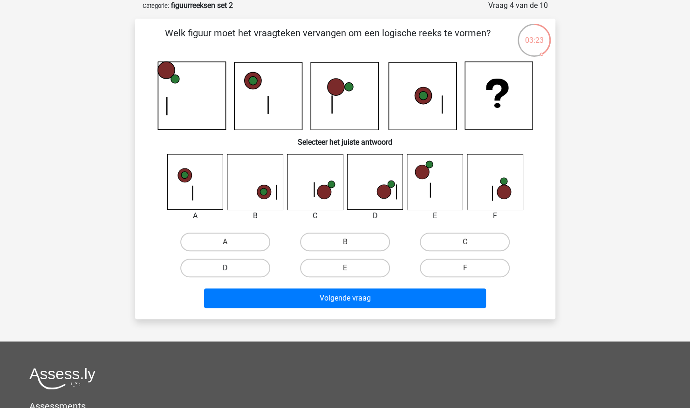
click at [236, 270] on label "D" at bounding box center [225, 268] width 90 height 19
click at [231, 270] on input "D" at bounding box center [228, 271] width 6 height 6
radio input "true"
click at [267, 206] on icon at bounding box center [254, 182] width 55 height 55
click at [334, 243] on label "B" at bounding box center [345, 242] width 90 height 19
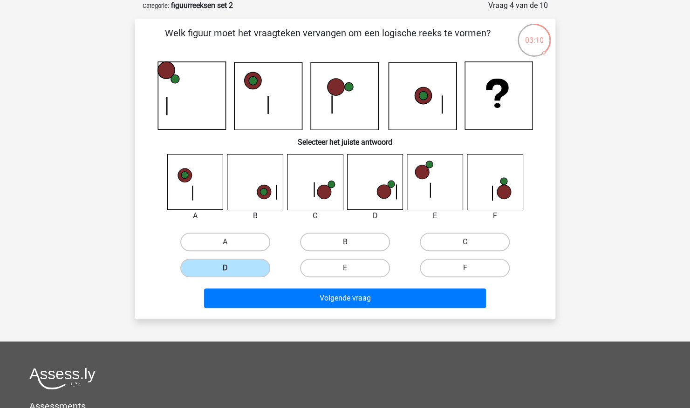
click at [345, 243] on input "B" at bounding box center [348, 245] width 6 height 6
radio input "true"
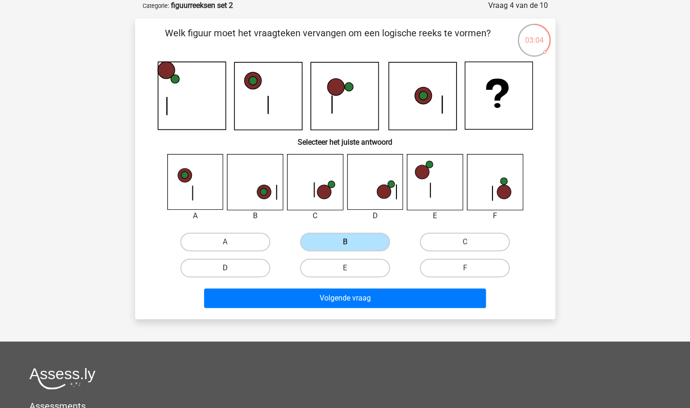
click at [220, 274] on label "D" at bounding box center [225, 268] width 90 height 19
click at [225, 274] on input "D" at bounding box center [228, 271] width 6 height 6
radio input "true"
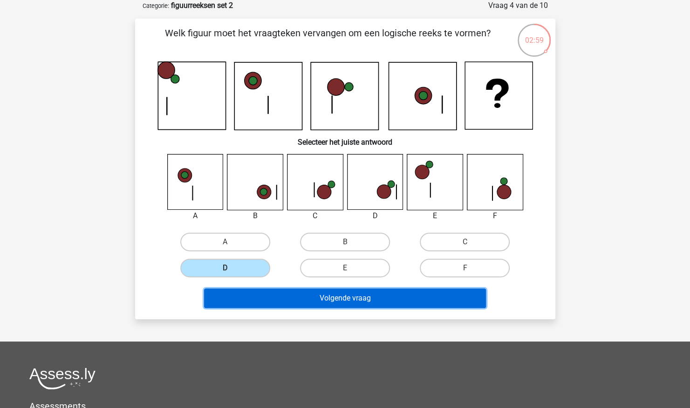
click at [323, 305] on button "Volgende vraag" at bounding box center [345, 299] width 282 height 20
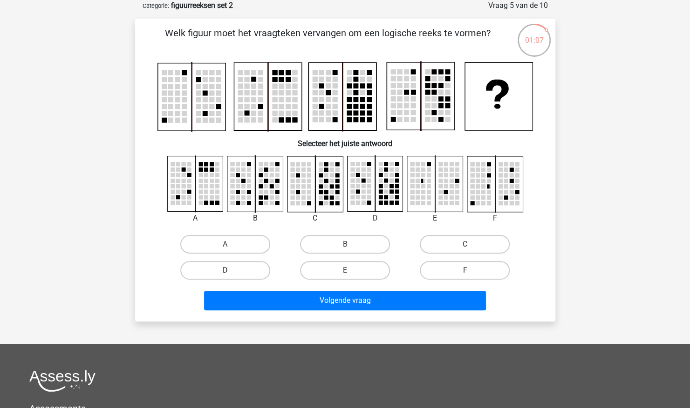
click at [256, 265] on label "D" at bounding box center [225, 270] width 90 height 19
click at [231, 271] on input "D" at bounding box center [228, 274] width 6 height 6
radio input "true"
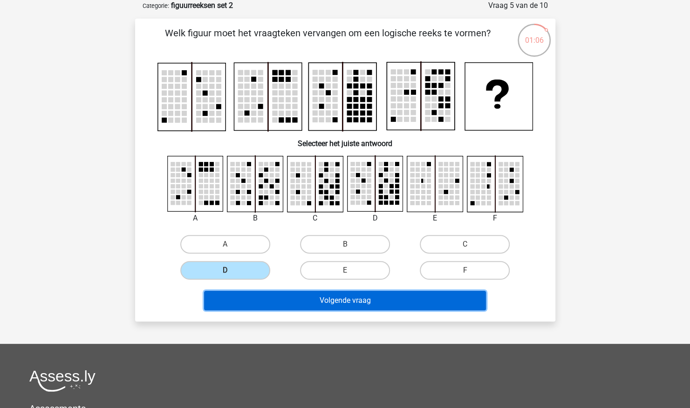
click at [297, 300] on button "Volgende vraag" at bounding box center [345, 301] width 282 height 20
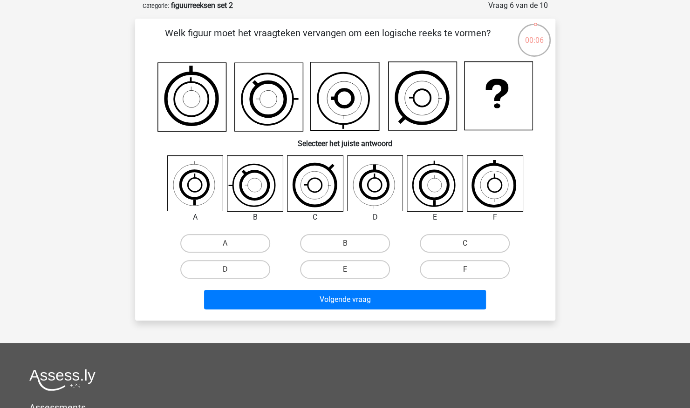
click at [207, 64] on icon at bounding box center [191, 97] width 68 height 68
click at [232, 113] on icon at bounding box center [344, 96] width 375 height 70
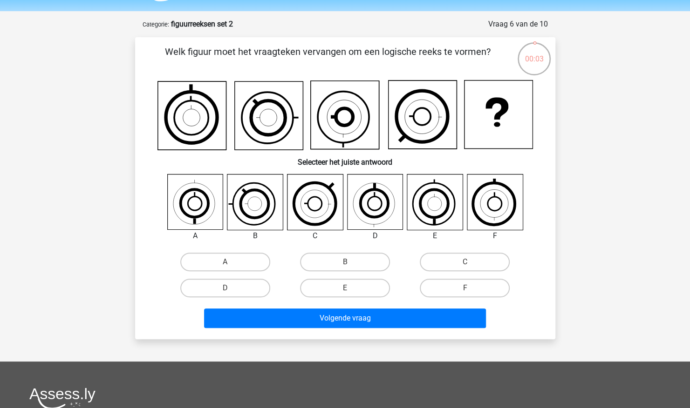
scroll to position [26, 0]
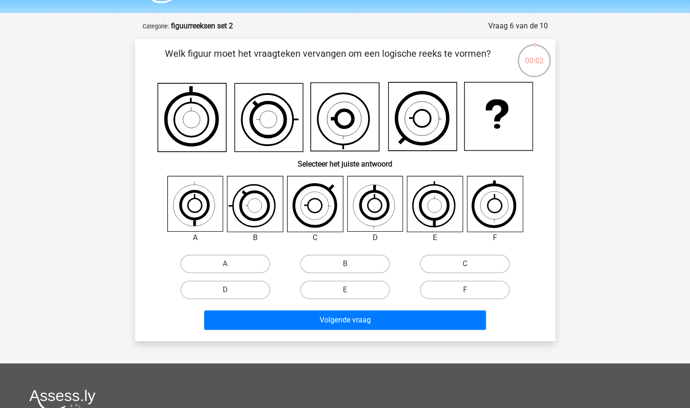
click at [214, 118] on icon at bounding box center [191, 117] width 68 height 68
